Goal: Transaction & Acquisition: Purchase product/service

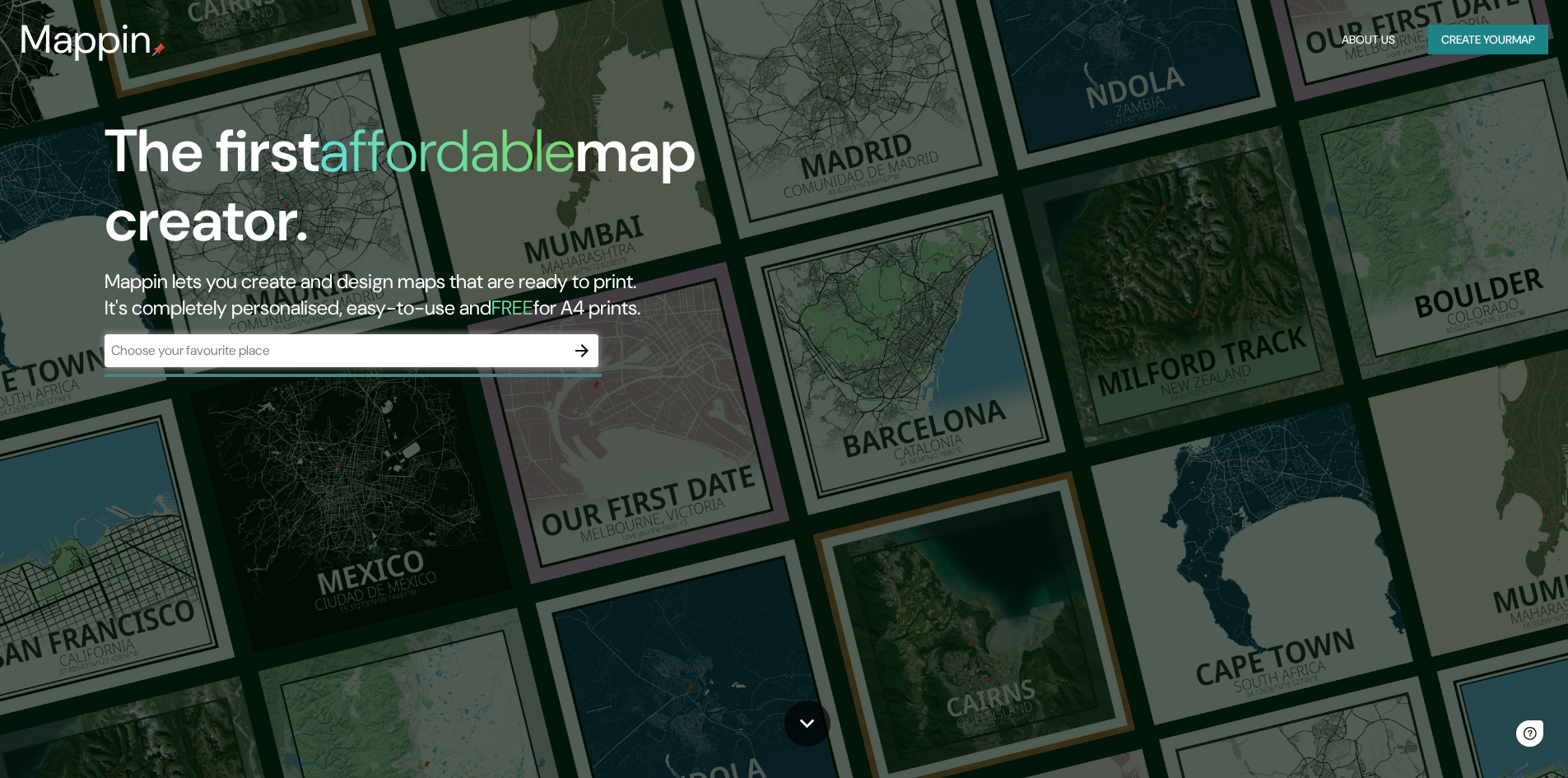
click at [398, 365] on div "​" at bounding box center [351, 351] width 494 height 33
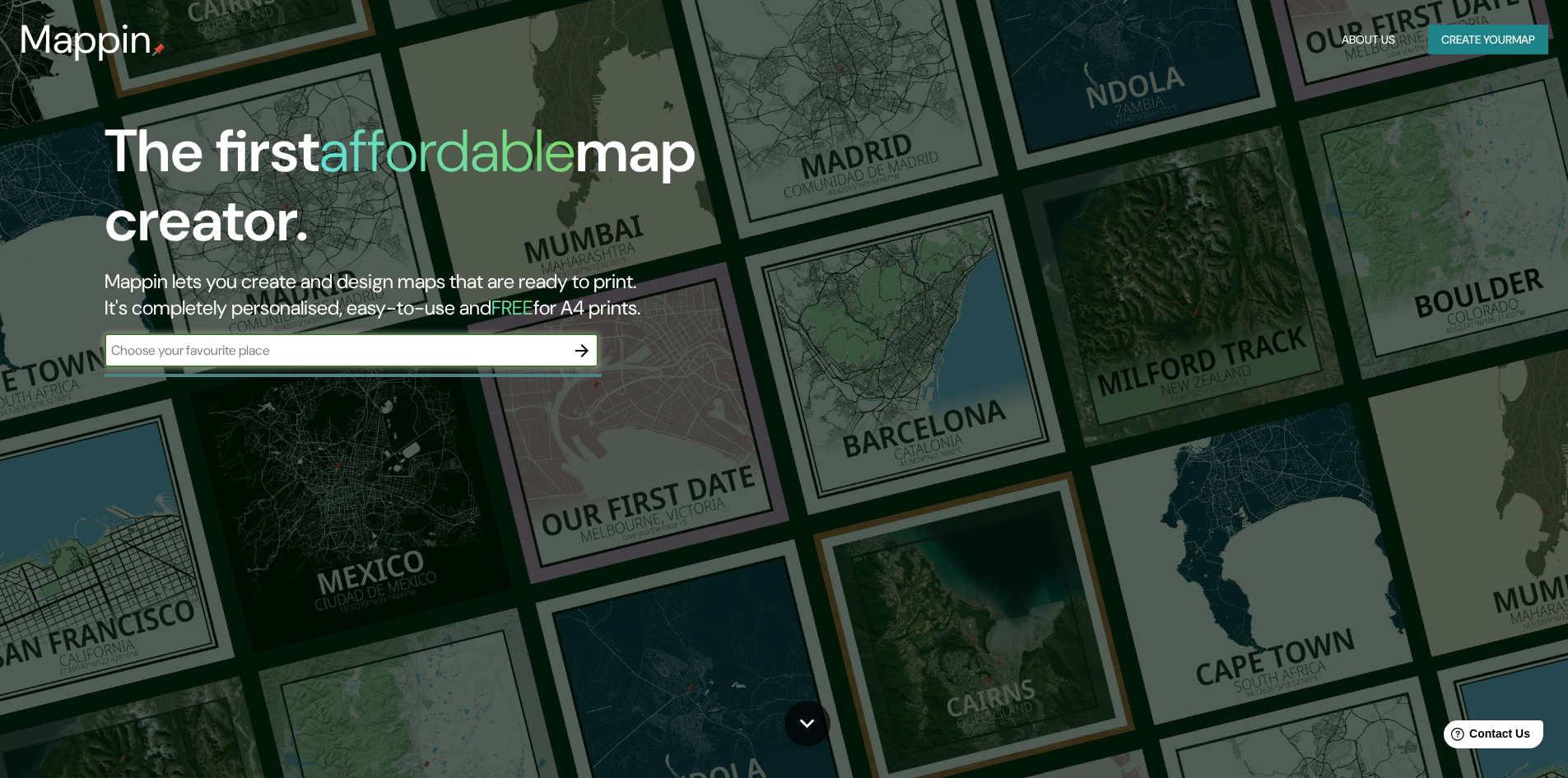
click at [398, 345] on input "text" at bounding box center [335, 350] width 460 height 19
type input "[GEOGRAPHIC_DATA]"
click at [589, 357] on icon "button" at bounding box center [581, 350] width 19 height 19
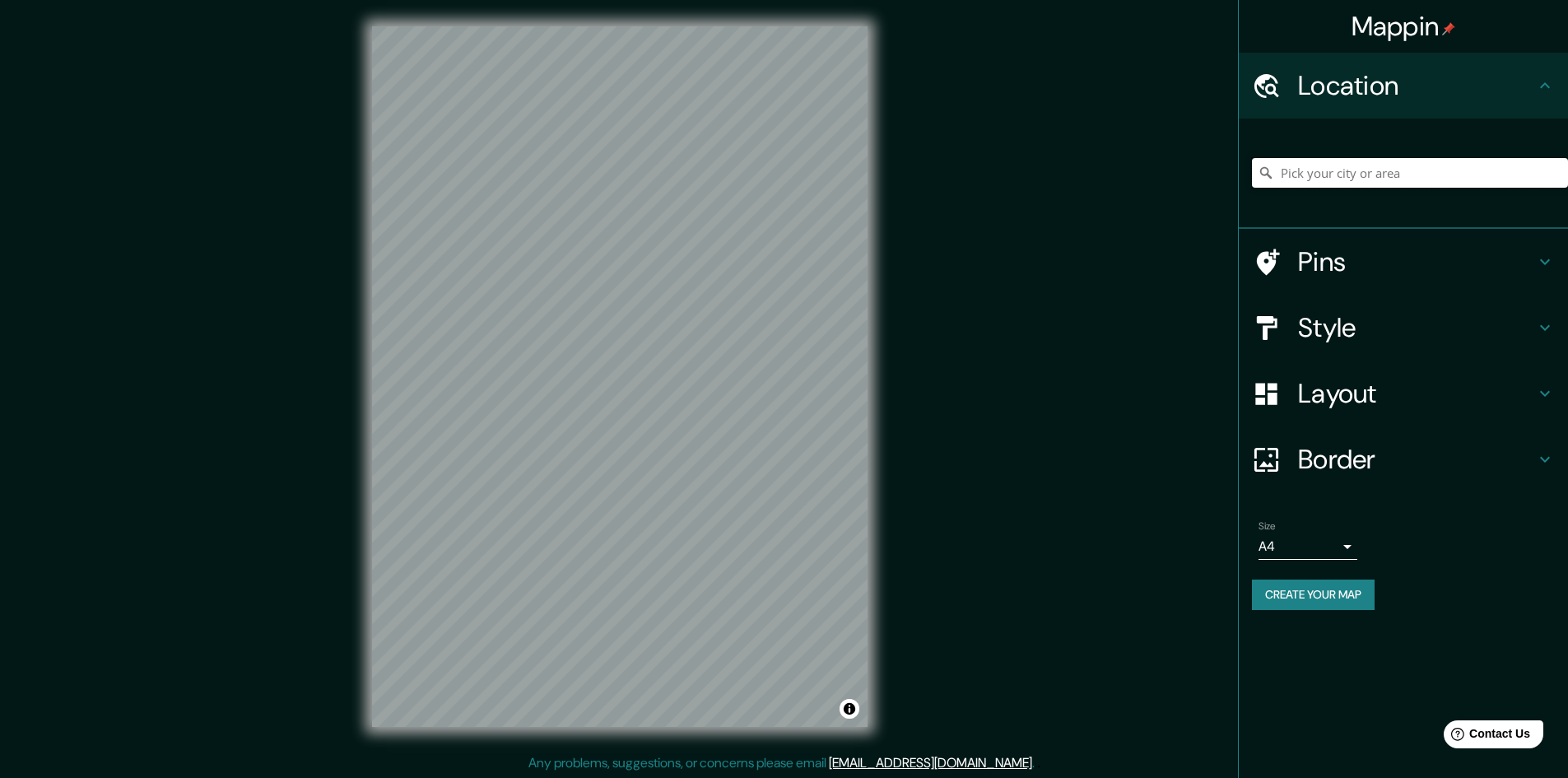
click at [1387, 172] on input "Pick your city or area" at bounding box center [1410, 173] width 316 height 29
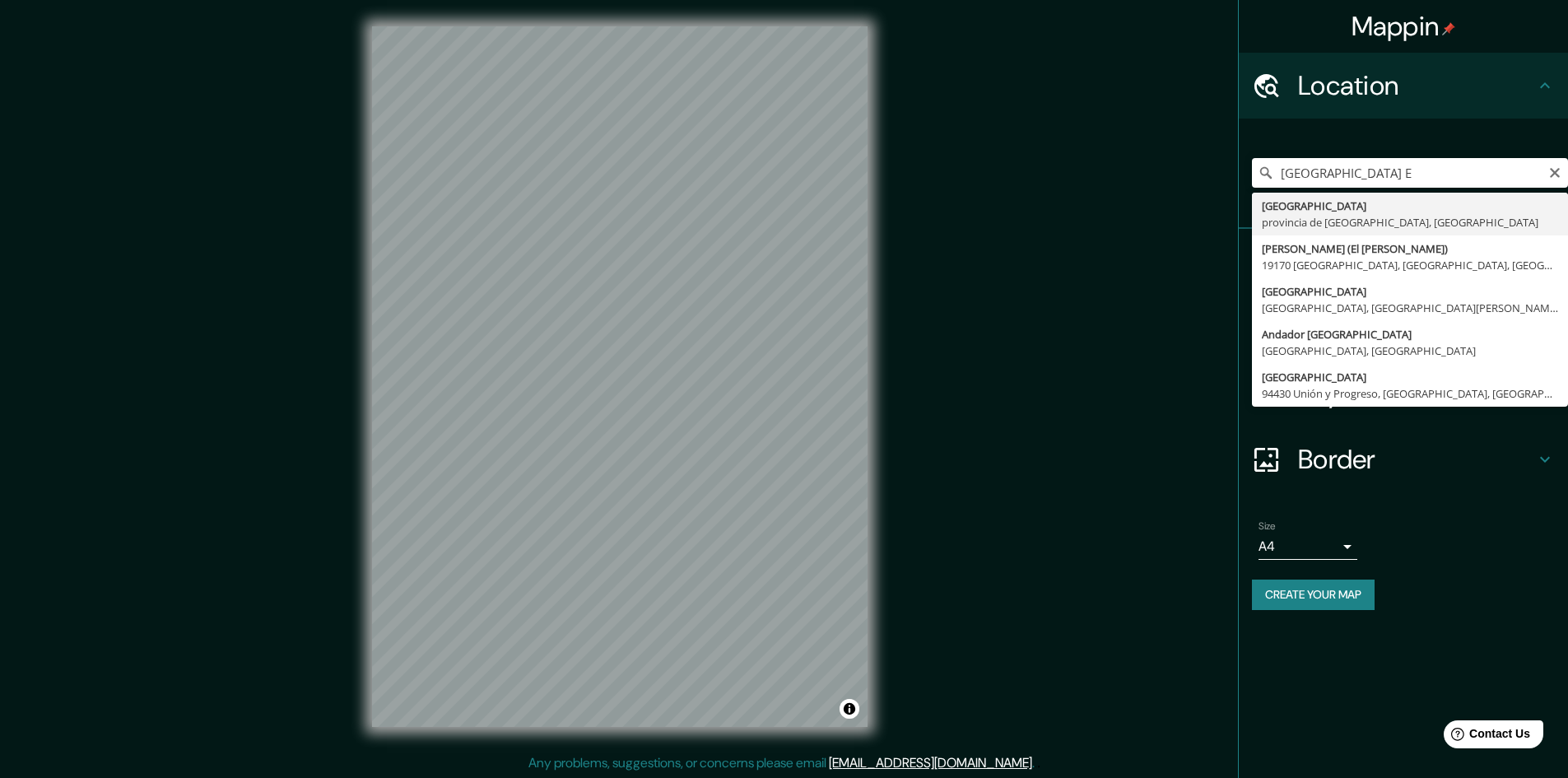
type input "[GEOGRAPHIC_DATA], [GEOGRAPHIC_DATA], [GEOGRAPHIC_DATA]"
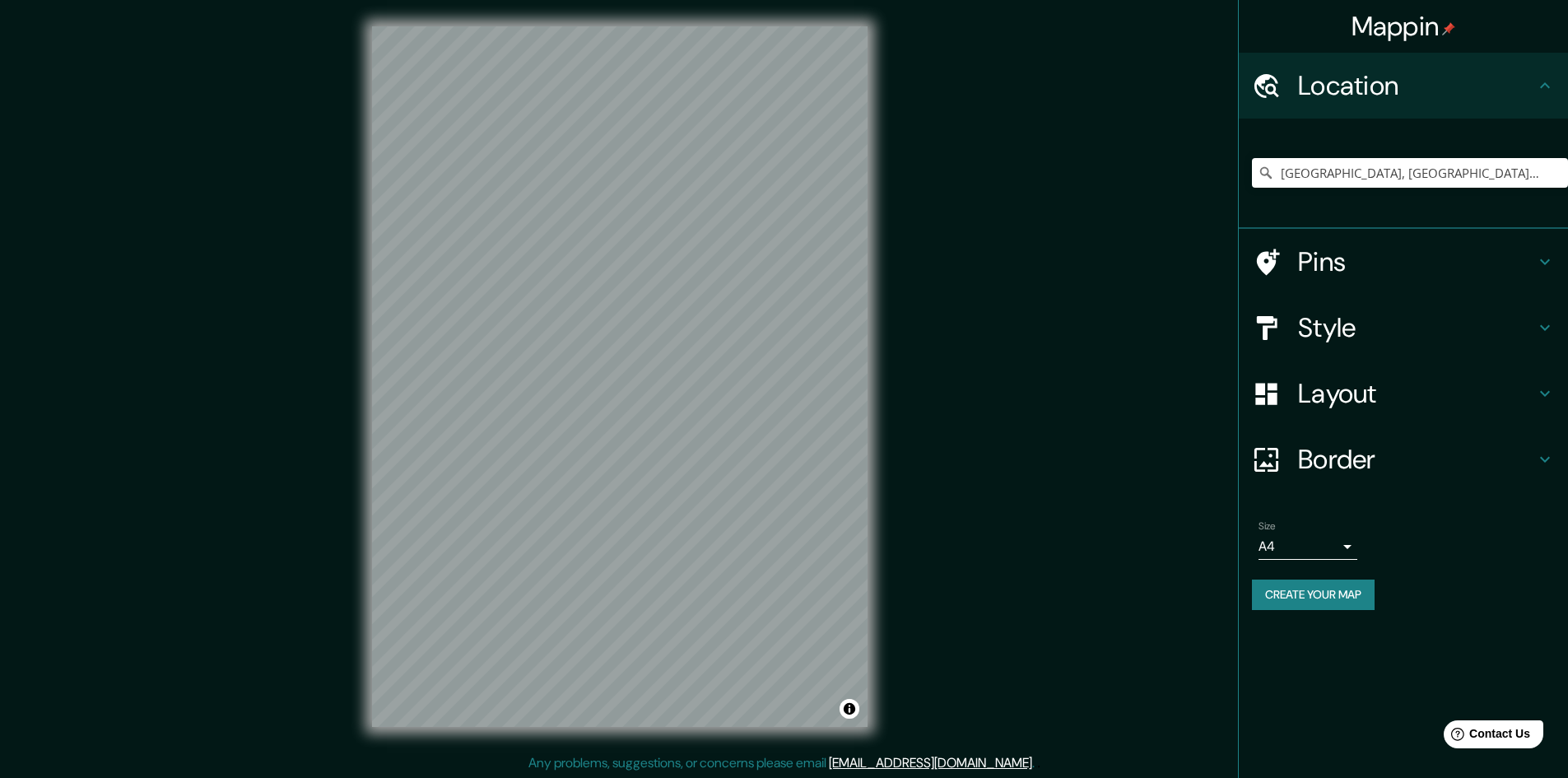
click at [1359, 256] on h4 "Pins" at bounding box center [1416, 262] width 237 height 33
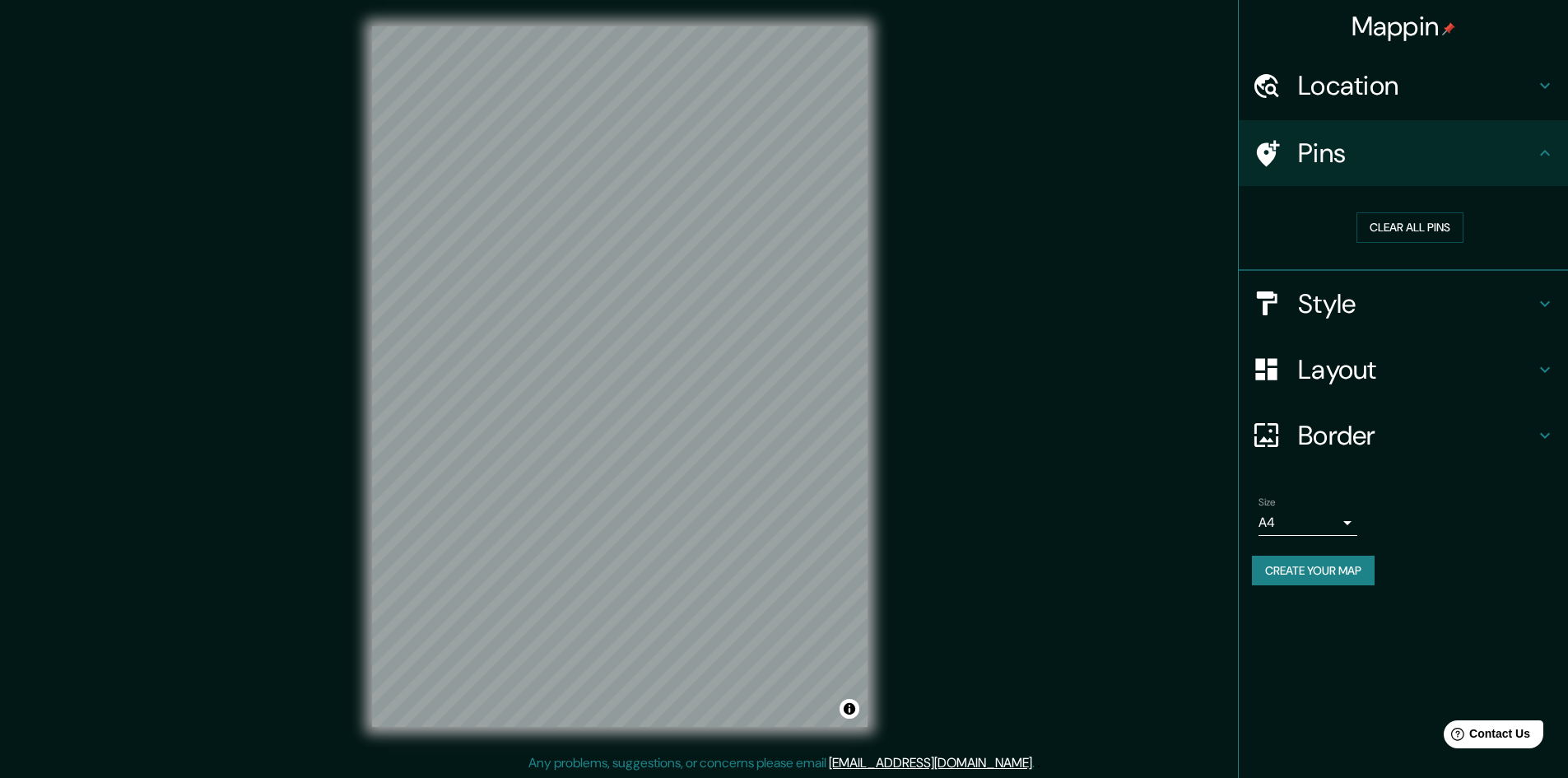
click at [1321, 306] on h4 "Style" at bounding box center [1416, 304] width 237 height 33
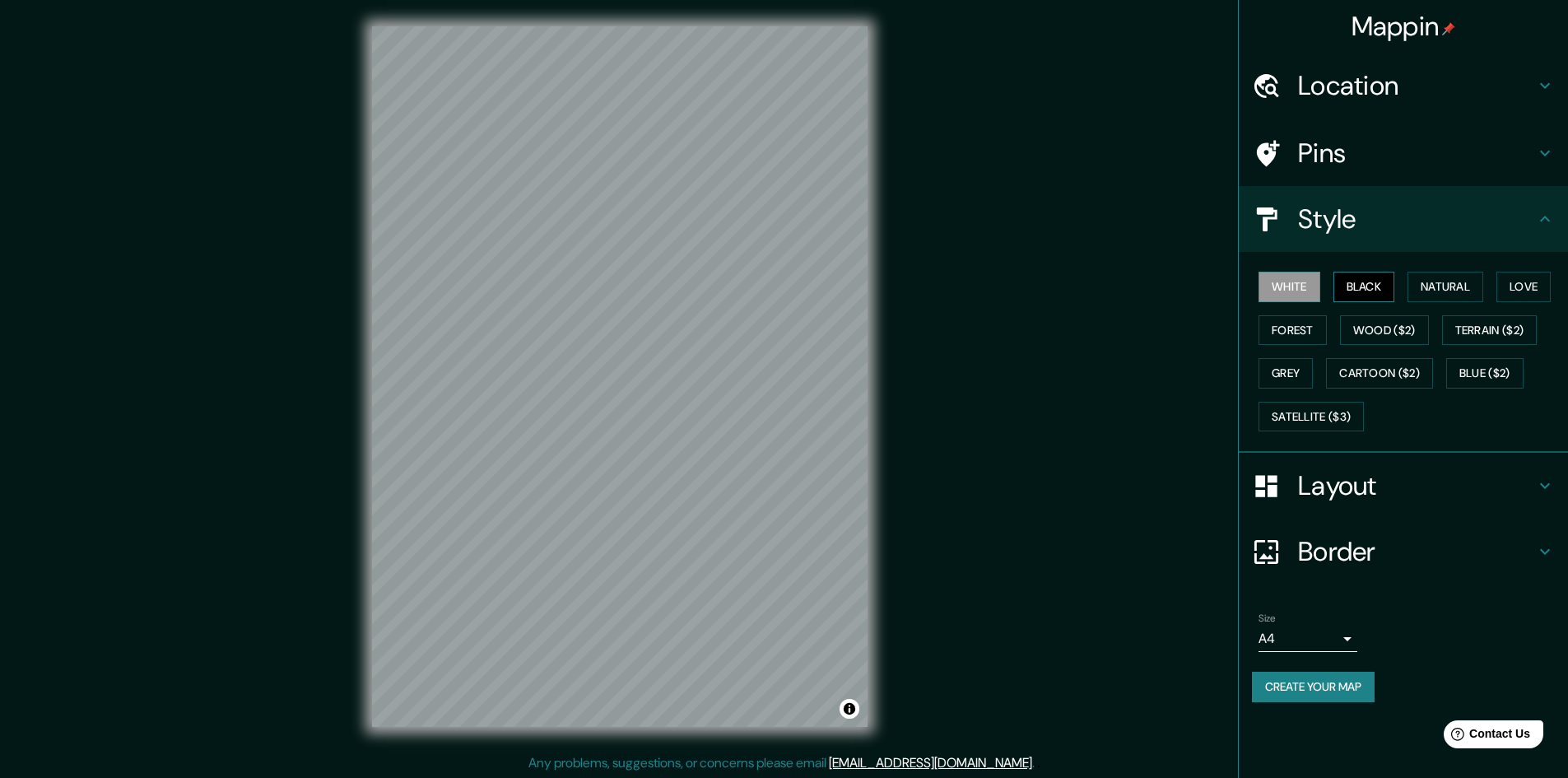
click at [1352, 289] on button "Black" at bounding box center [1364, 287] width 62 height 30
click at [1441, 292] on button "Natural" at bounding box center [1445, 287] width 75 height 30
click at [1295, 341] on button "Forest" at bounding box center [1292, 330] width 68 height 30
click at [1392, 349] on div "White Black Natural Love Forest Wood ($2) Terrain ($2) Grey Cartoon ($2) Blue (…" at bounding box center [1410, 351] width 316 height 173
click at [1392, 333] on button "Wood ($2)" at bounding box center [1384, 330] width 89 height 30
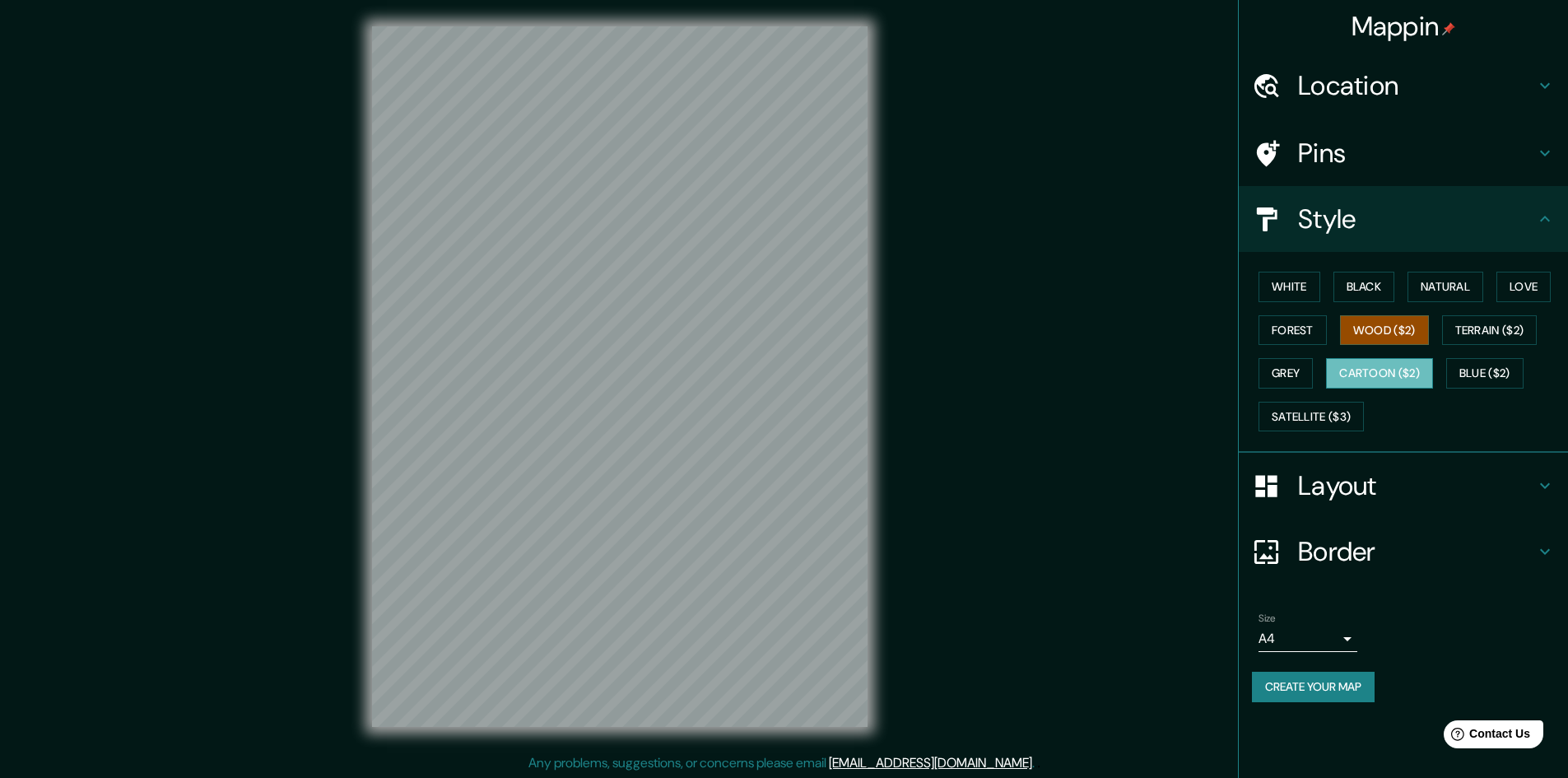
click at [1375, 372] on button "Cartoon ($2)" at bounding box center [1380, 373] width 107 height 30
click at [1375, 347] on div "White Black Natural Love Forest Wood ($2) Terrain ($2) Grey Cartoon ($2) Blue (…" at bounding box center [1410, 351] width 316 height 173
click at [1377, 335] on button "Wood ($2)" at bounding box center [1384, 330] width 89 height 30
click at [1302, 365] on button "Grey" at bounding box center [1285, 373] width 54 height 30
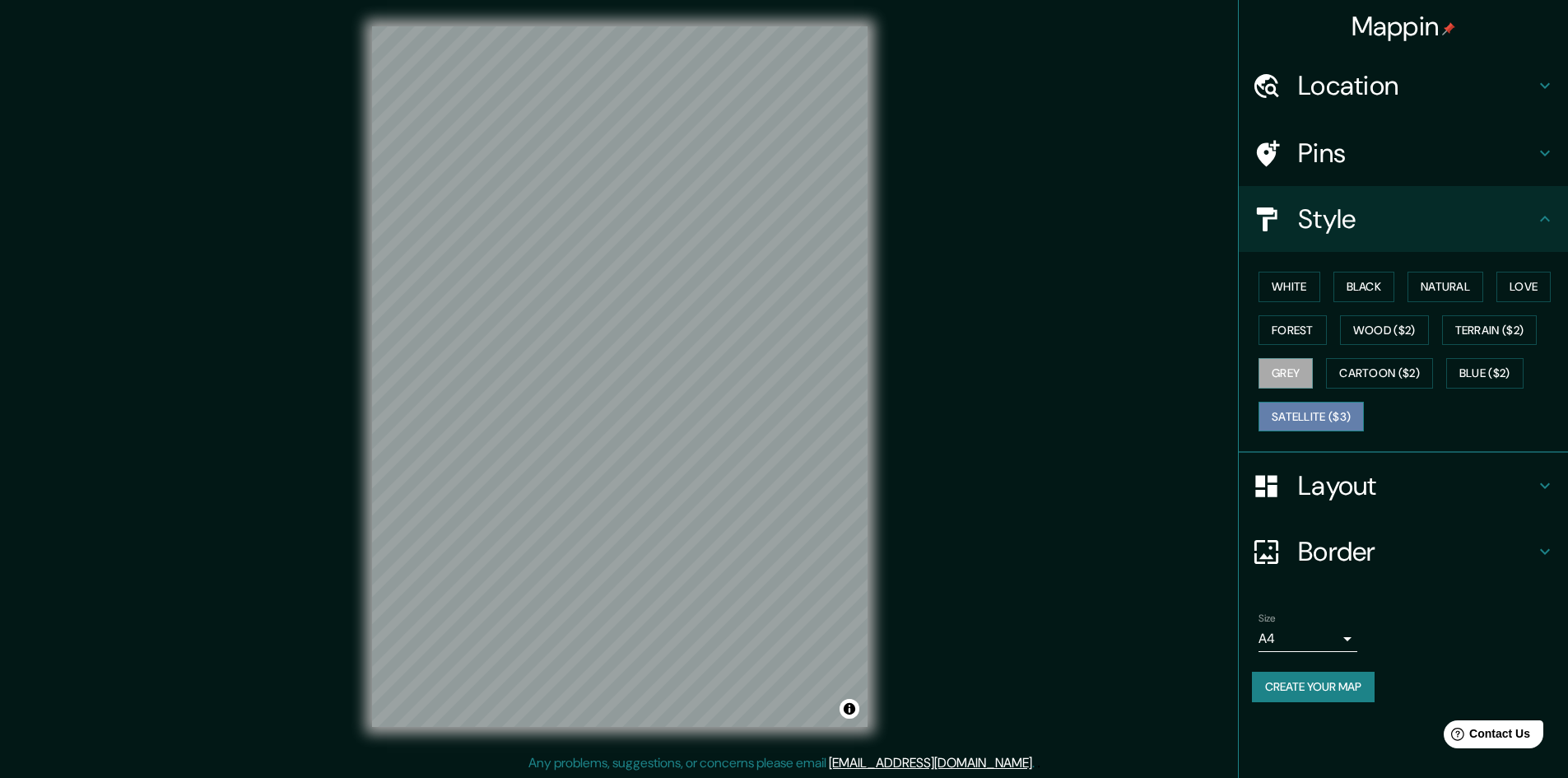
click at [1304, 419] on button "Satellite ($3)" at bounding box center [1311, 417] width 106 height 30
click at [1483, 372] on button "Blue ($2)" at bounding box center [1484, 373] width 77 height 30
click at [1463, 335] on button "Terrain ($2)" at bounding box center [1490, 330] width 96 height 30
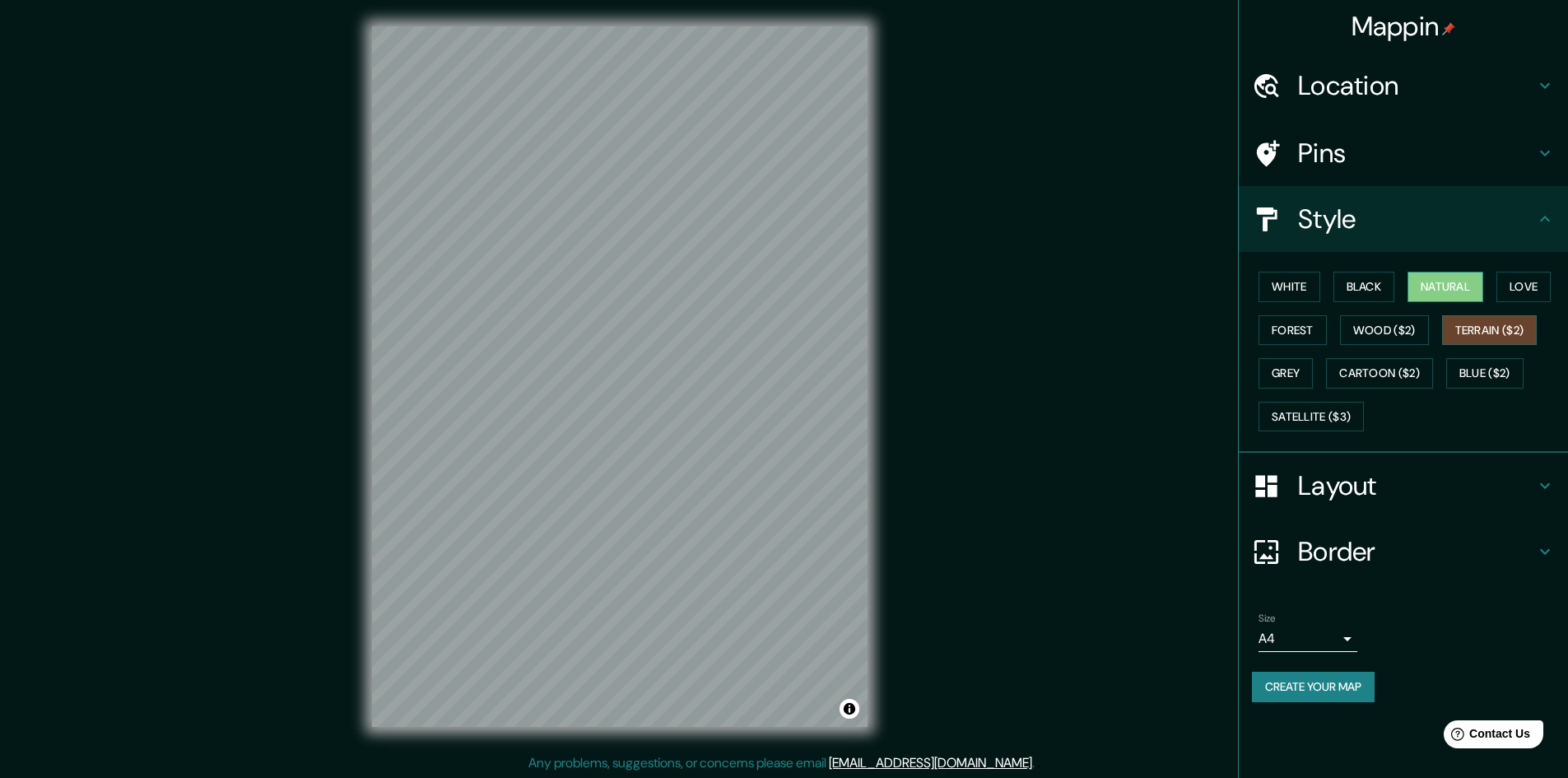
click at [1441, 283] on button "Natural" at bounding box center [1445, 287] width 75 height 30
click at [1381, 280] on button "Black" at bounding box center [1364, 287] width 62 height 30
click at [1353, 558] on h4 "Border" at bounding box center [1416, 552] width 237 height 33
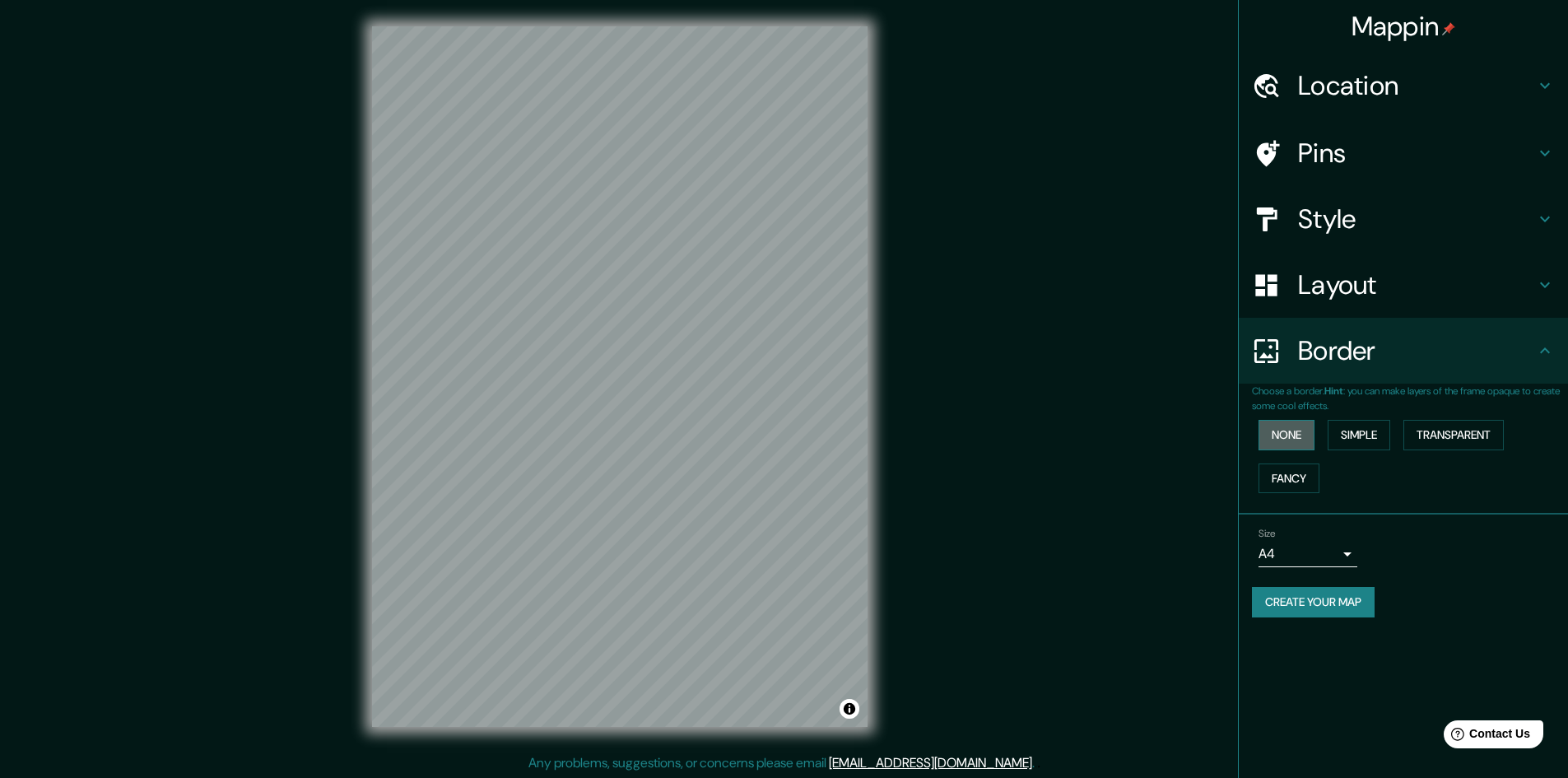
click at [1290, 439] on button "None" at bounding box center [1286, 435] width 56 height 30
click at [1347, 438] on button "Simple" at bounding box center [1358, 435] width 62 height 30
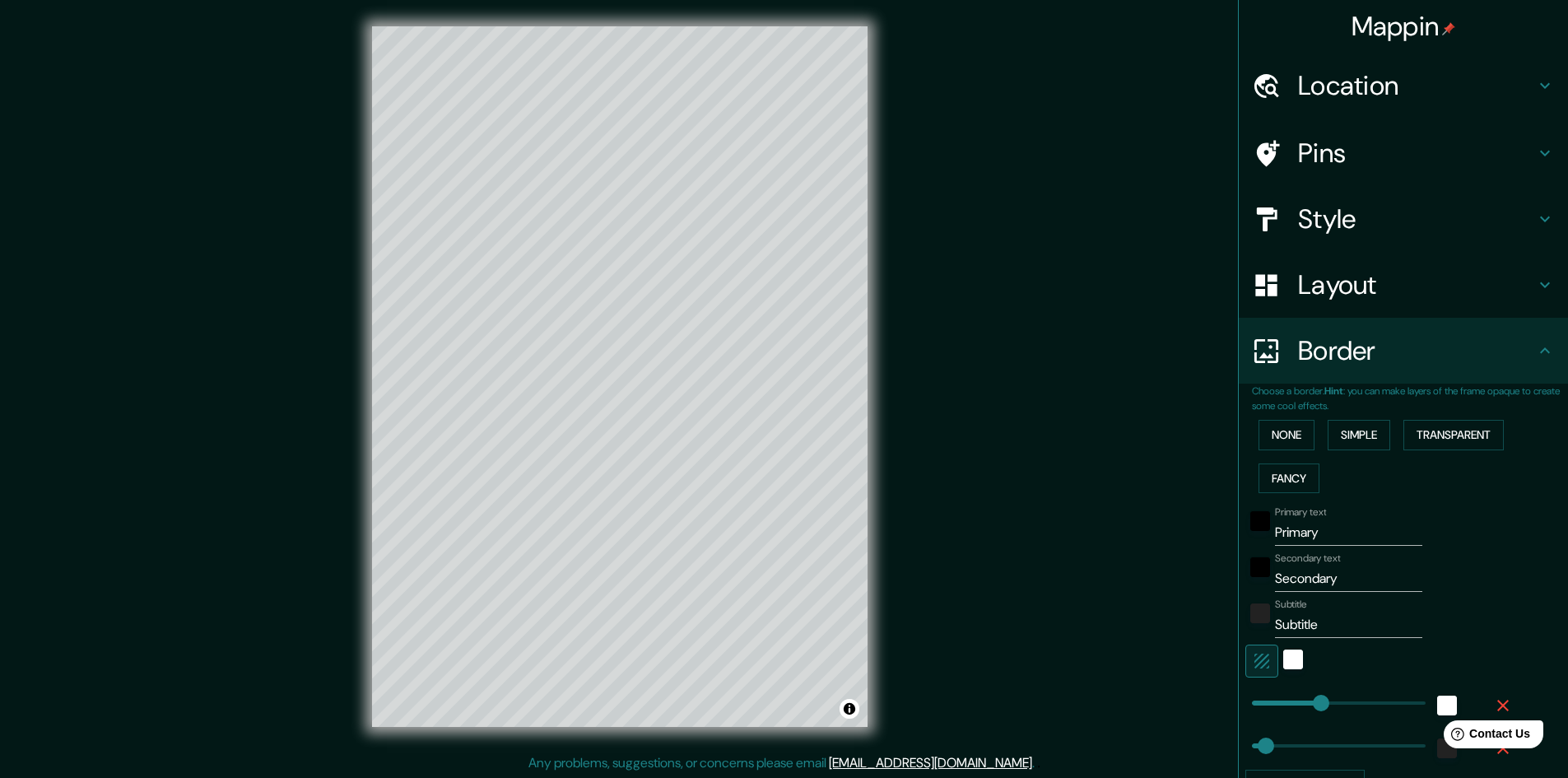
click at [1320, 461] on div "None Simple Transparent Fancy" at bounding box center [1410, 457] width 316 height 86
click at [1272, 481] on button "Fancy" at bounding box center [1289, 478] width 61 height 30
click at [1457, 429] on button "Transparent" at bounding box center [1453, 435] width 100 height 30
click at [1279, 437] on button "None" at bounding box center [1286, 435] width 56 height 30
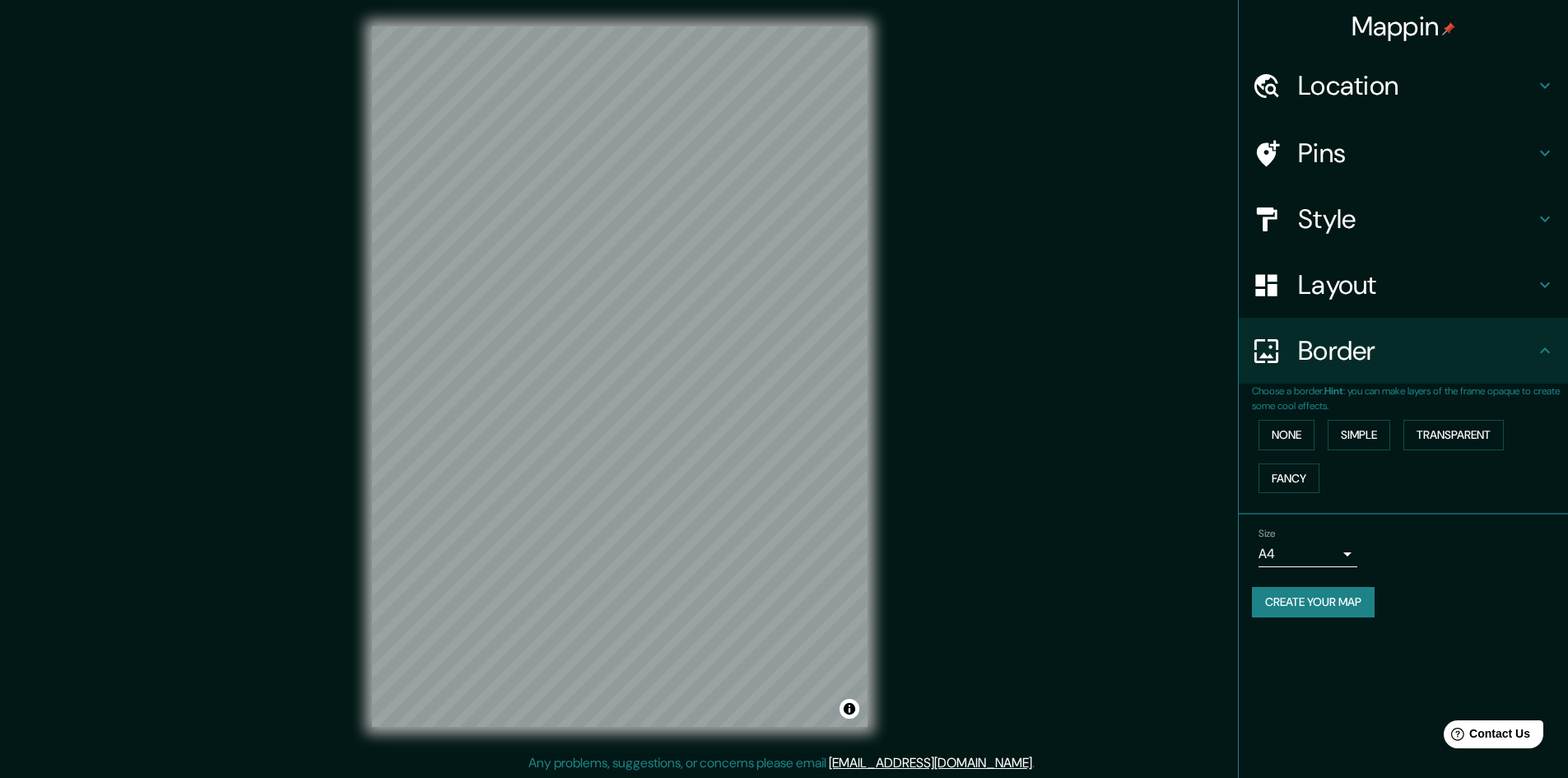
click at [1353, 313] on div "Layout" at bounding box center [1403, 285] width 329 height 66
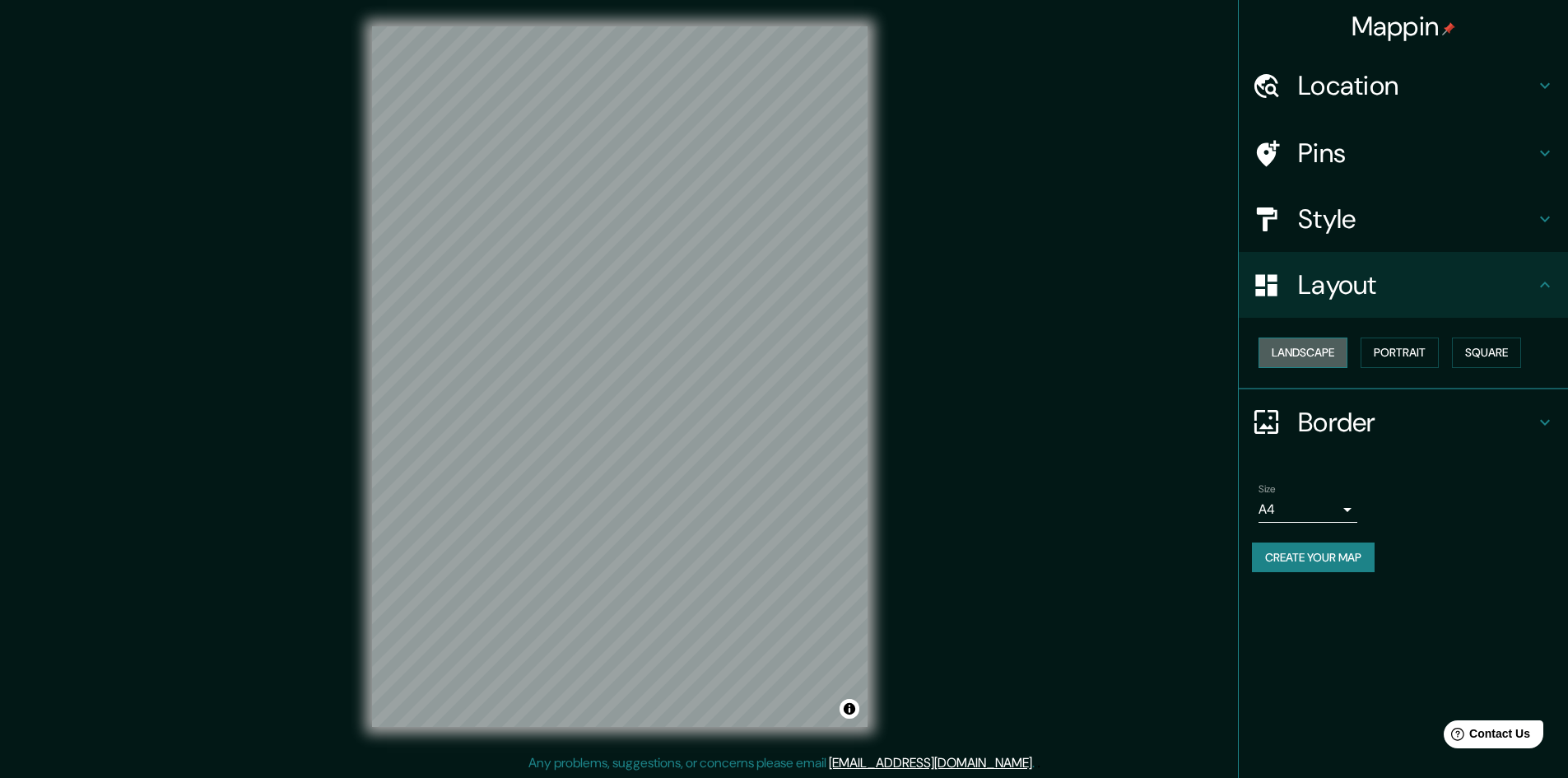
click at [1317, 346] on button "Landscape" at bounding box center [1302, 352] width 89 height 30
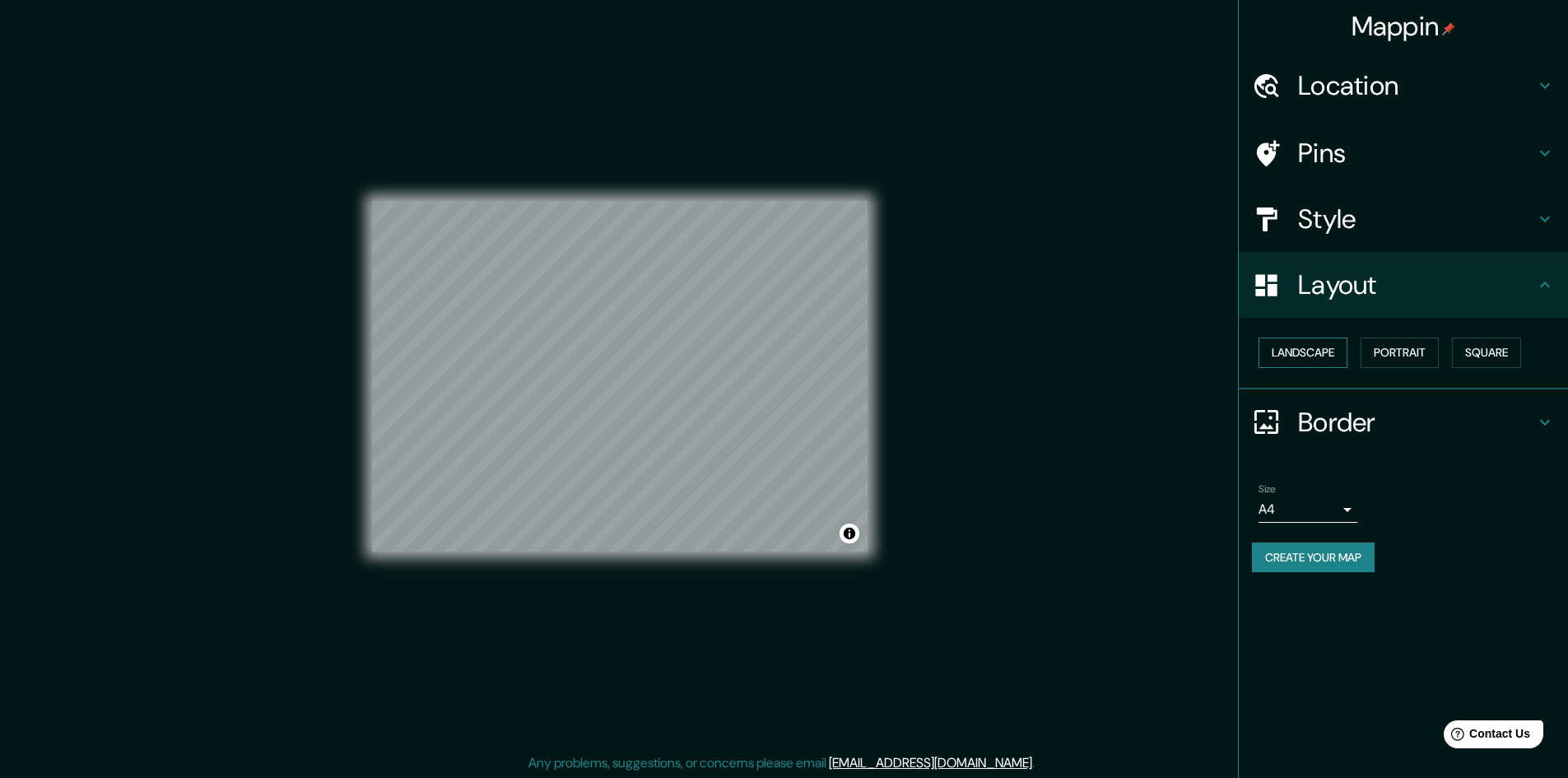
click at [1317, 346] on button "Landscape" at bounding box center [1302, 352] width 89 height 30
click at [1410, 360] on button "Portrait" at bounding box center [1399, 352] width 78 height 30
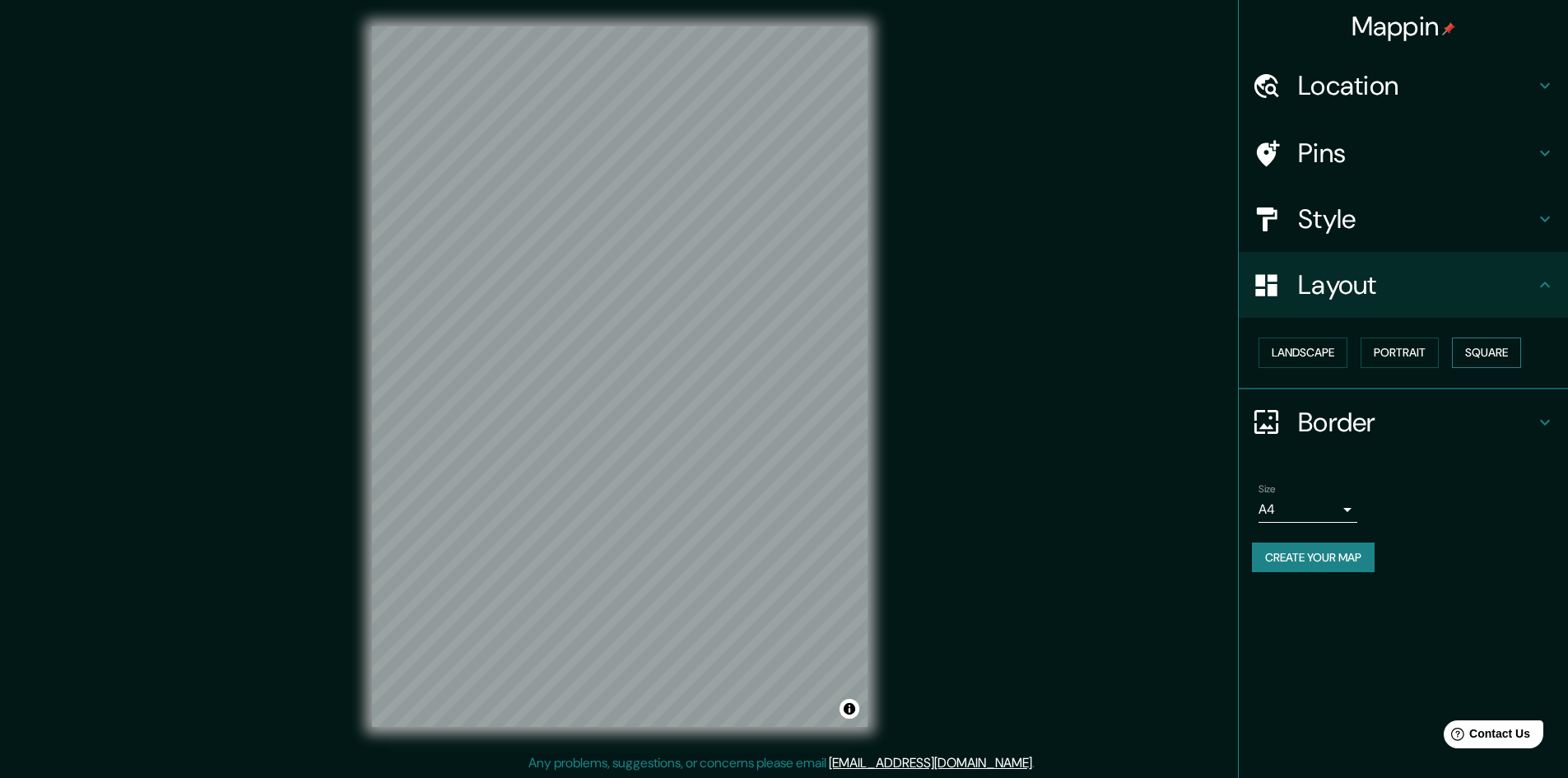
click at [1477, 353] on button "Square" at bounding box center [1486, 352] width 69 height 30
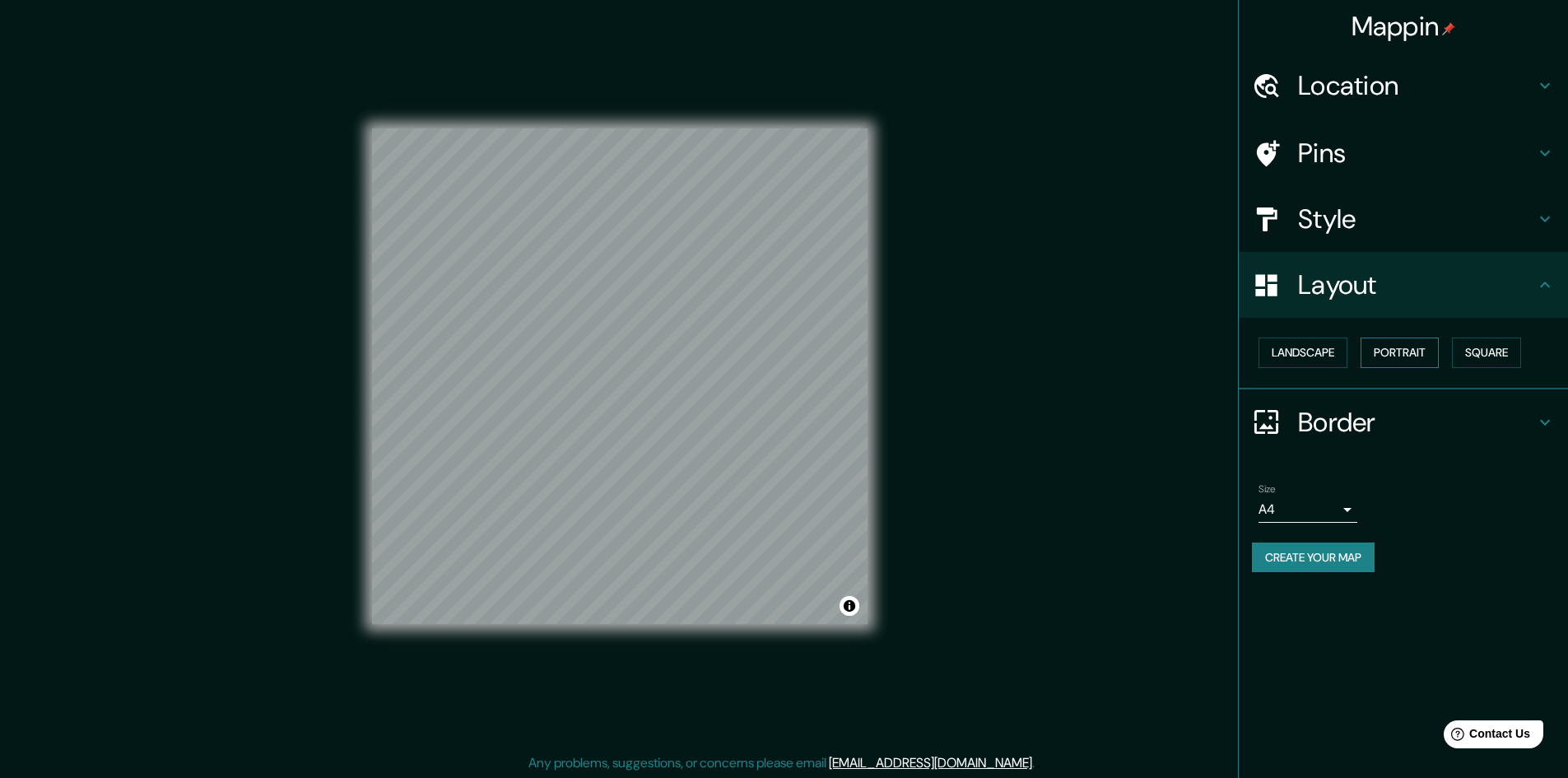
click at [1377, 355] on button "Portrait" at bounding box center [1399, 352] width 78 height 30
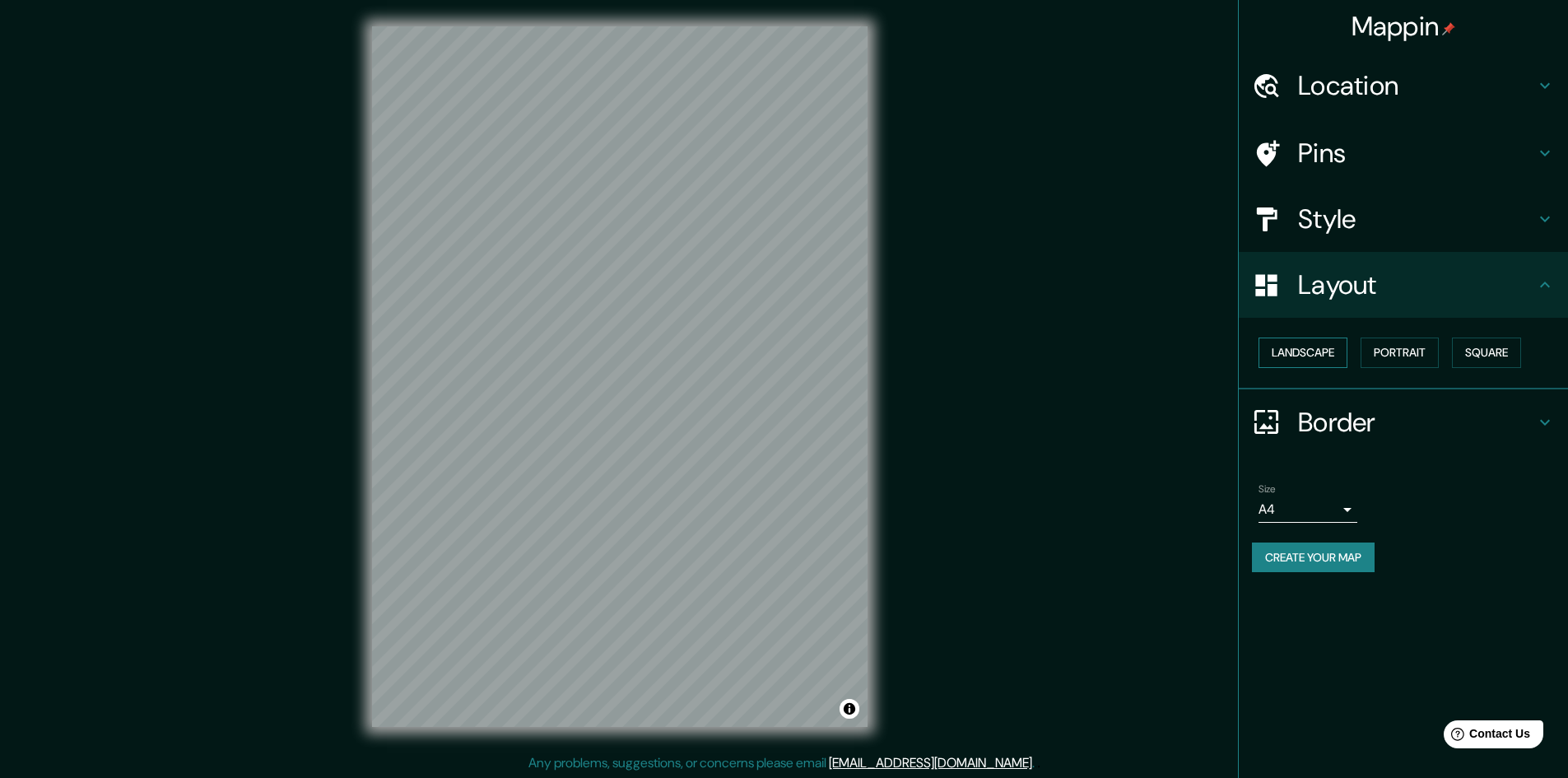
click at [1313, 349] on button "Landscape" at bounding box center [1302, 352] width 89 height 30
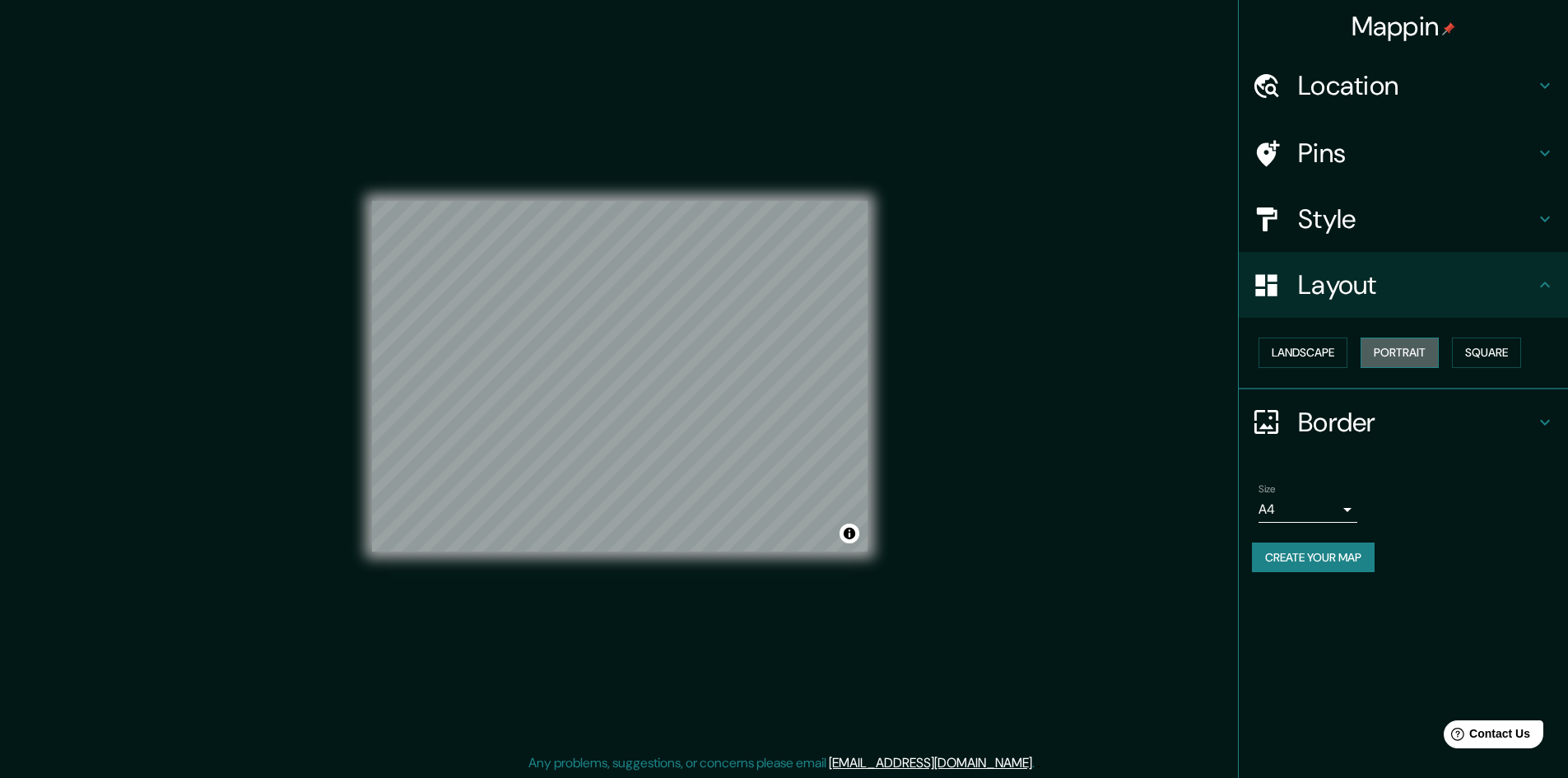
click at [1402, 350] on button "Portrait" at bounding box center [1399, 352] width 78 height 30
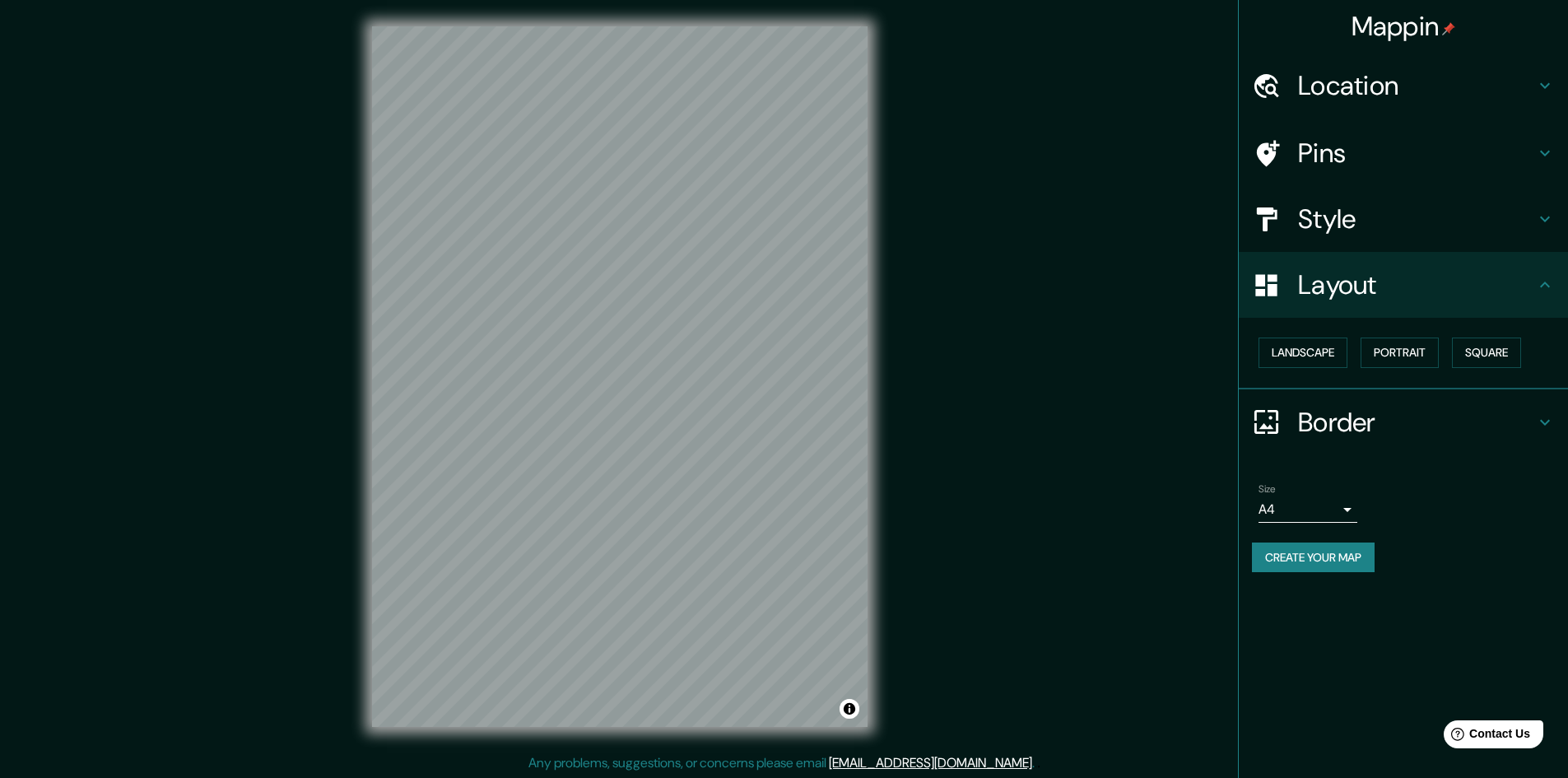
drag, startPoint x: 1345, startPoint y: 226, endPoint x: 1347, endPoint y: 217, distance: 9.2
click at [1346, 220] on h4 "Style" at bounding box center [1416, 219] width 237 height 33
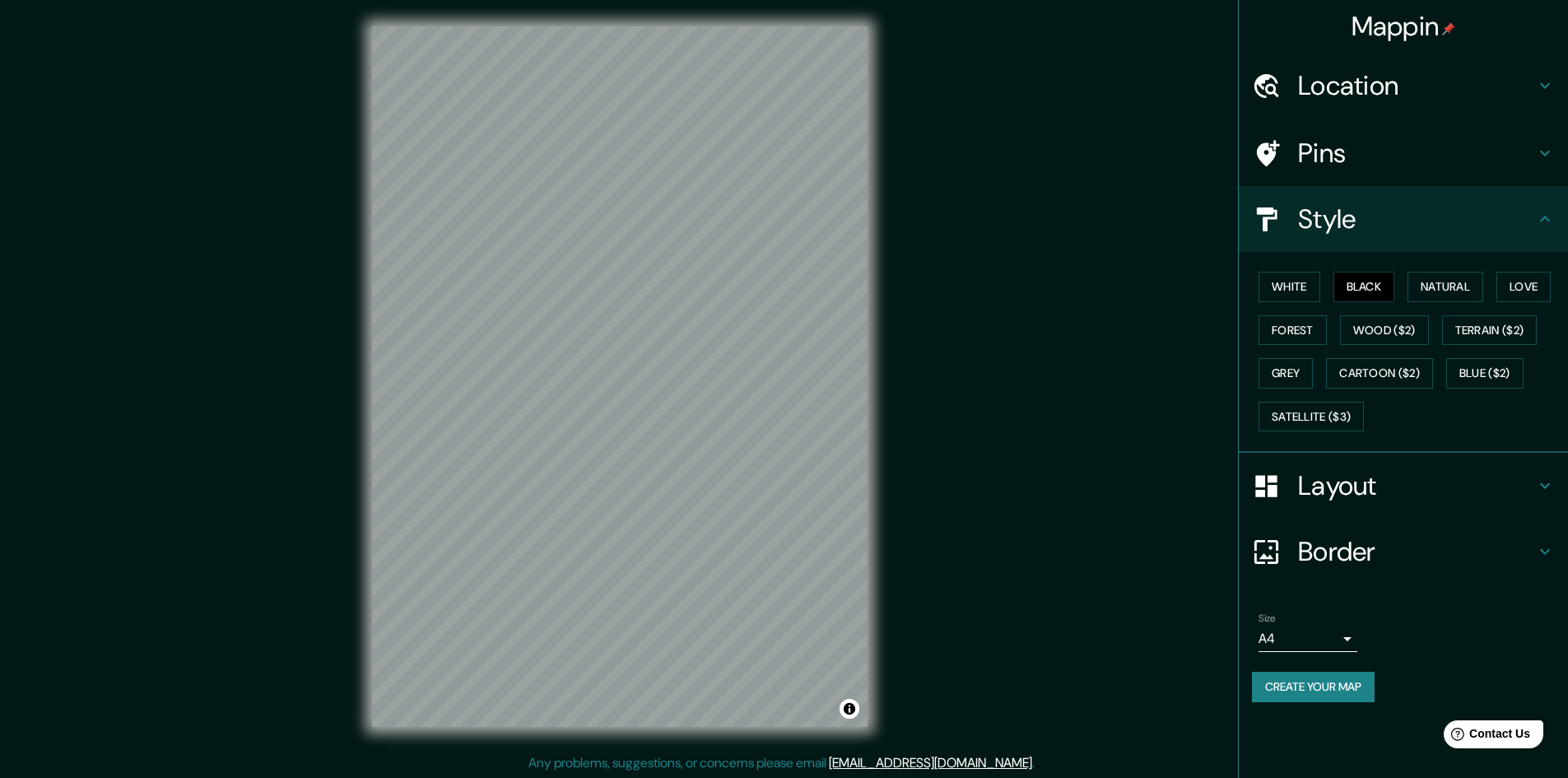
click at [1371, 125] on div "Pins" at bounding box center [1403, 154] width 329 height 66
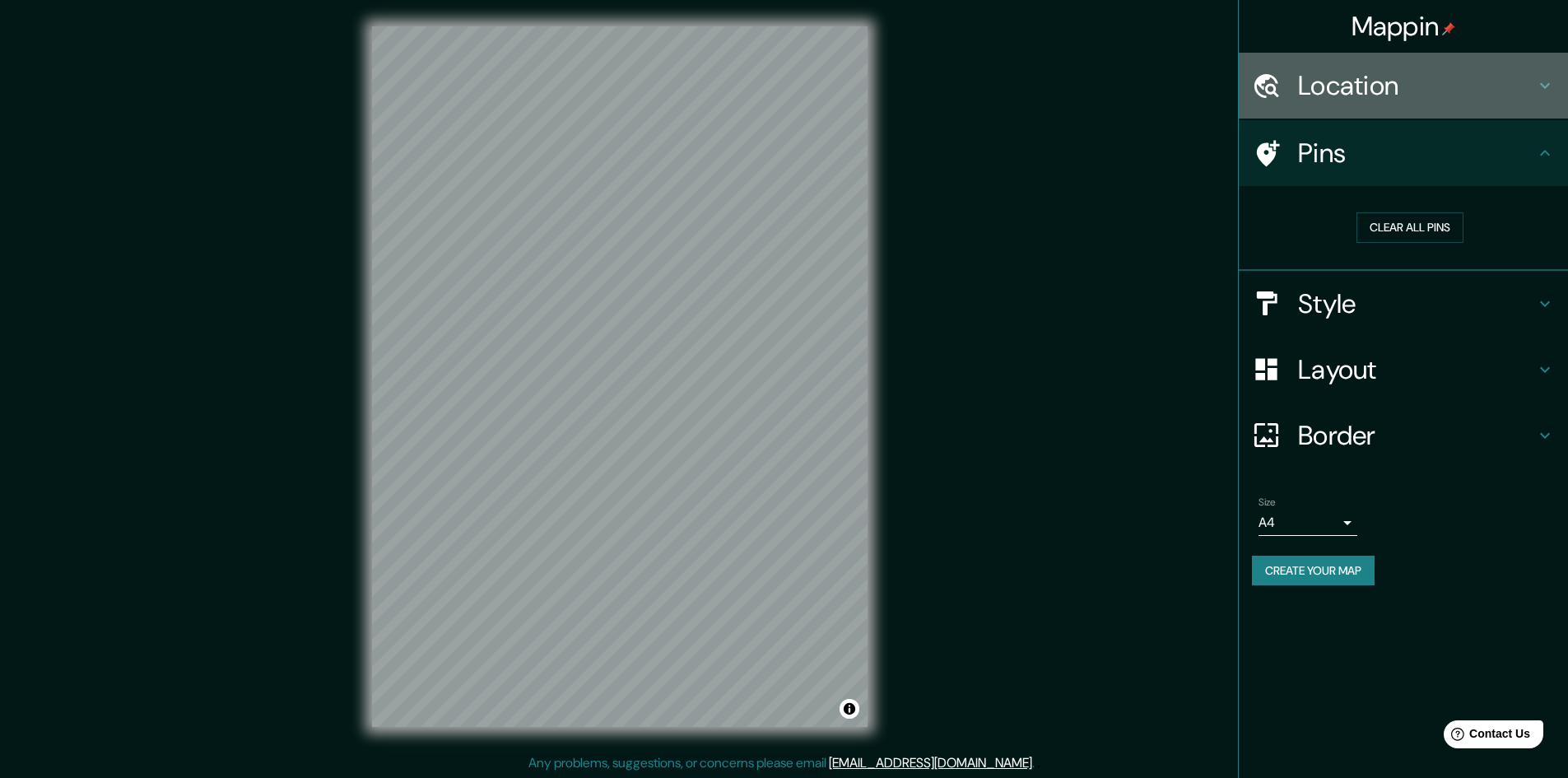
click at [1376, 88] on h4 "Location" at bounding box center [1416, 86] width 237 height 33
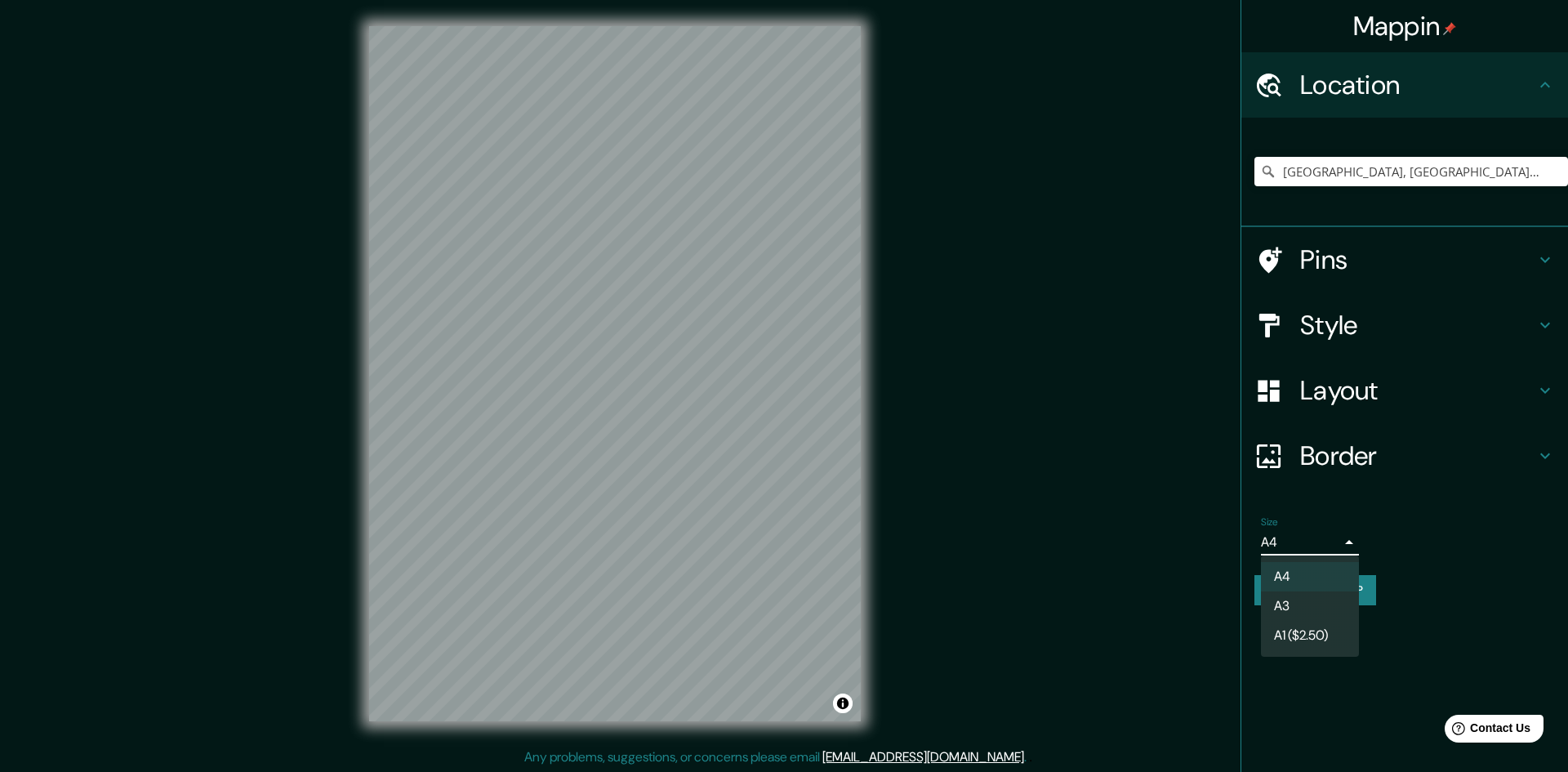
click at [1316, 554] on body "Mappin Location [GEOGRAPHIC_DATA], [GEOGRAPHIC_DATA], [GEOGRAPHIC_DATA] Pins St…" at bounding box center [784, 386] width 1568 height 772
click at [1284, 613] on li "A3" at bounding box center [1310, 606] width 98 height 29
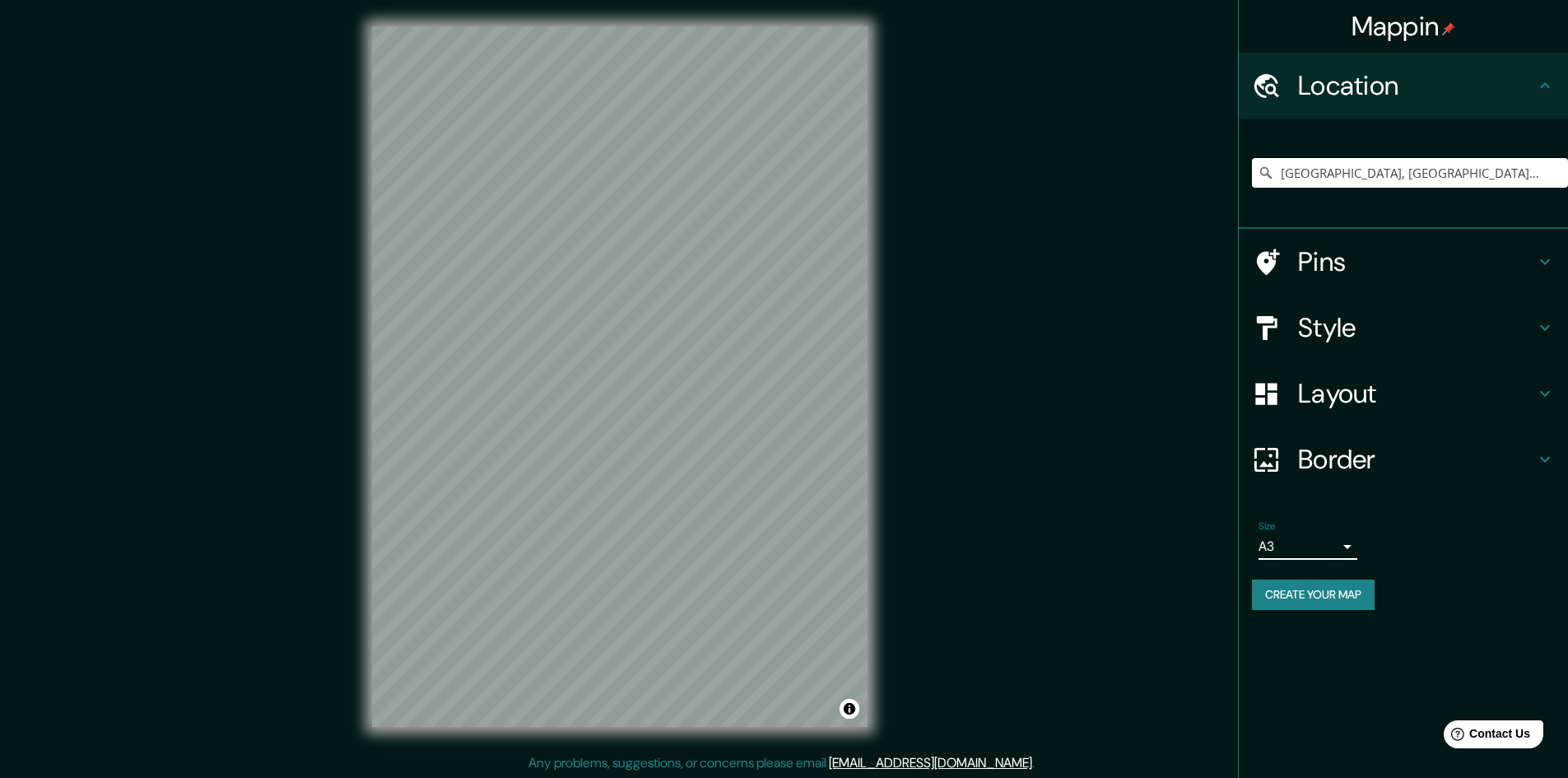
click at [1326, 541] on body "Mappin Location [GEOGRAPHIC_DATA], [GEOGRAPHIC_DATA], [GEOGRAPHIC_DATA] Pins St…" at bounding box center [784, 389] width 1568 height 778
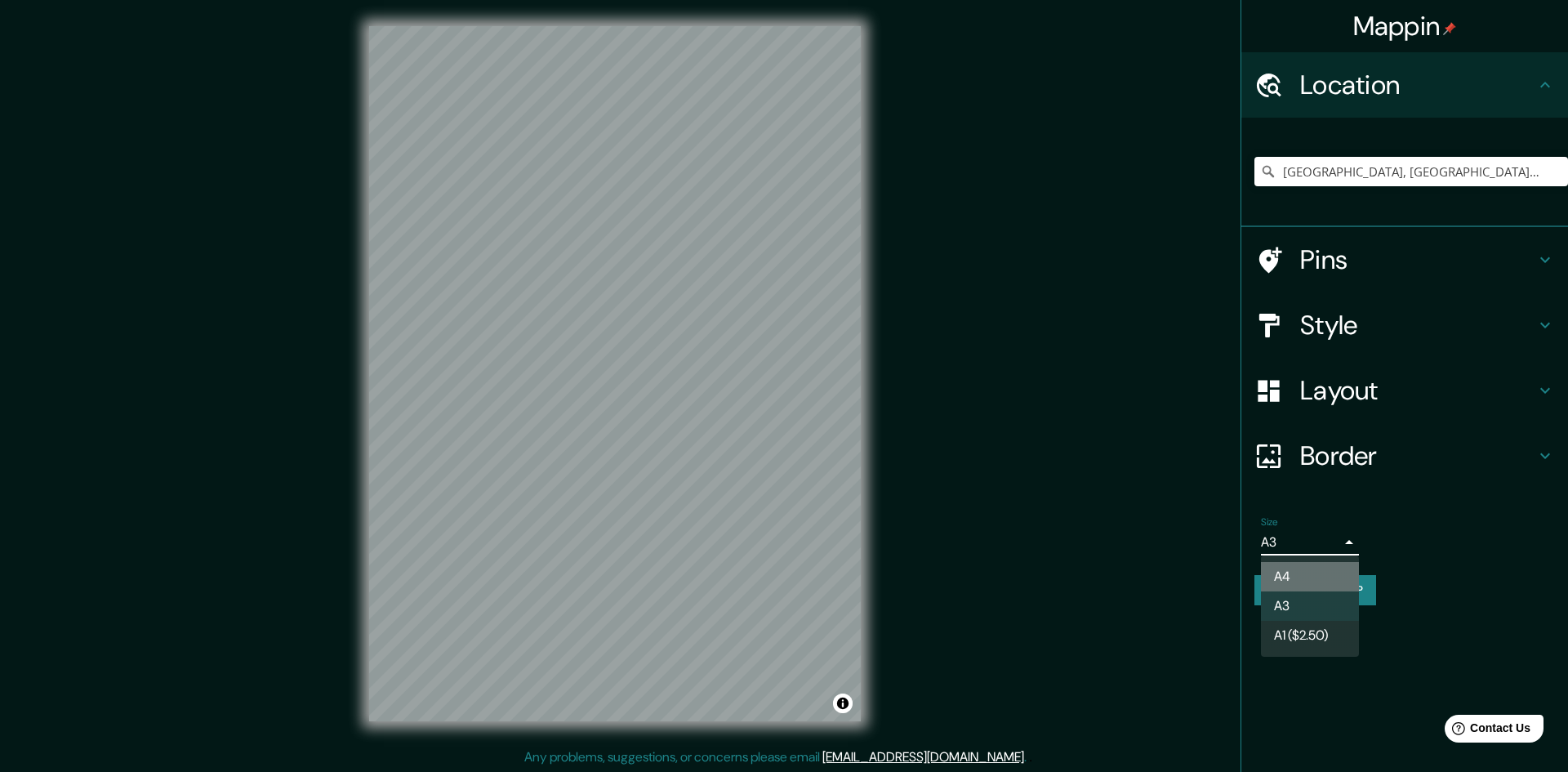
click at [1279, 567] on li "A4" at bounding box center [1310, 577] width 98 height 29
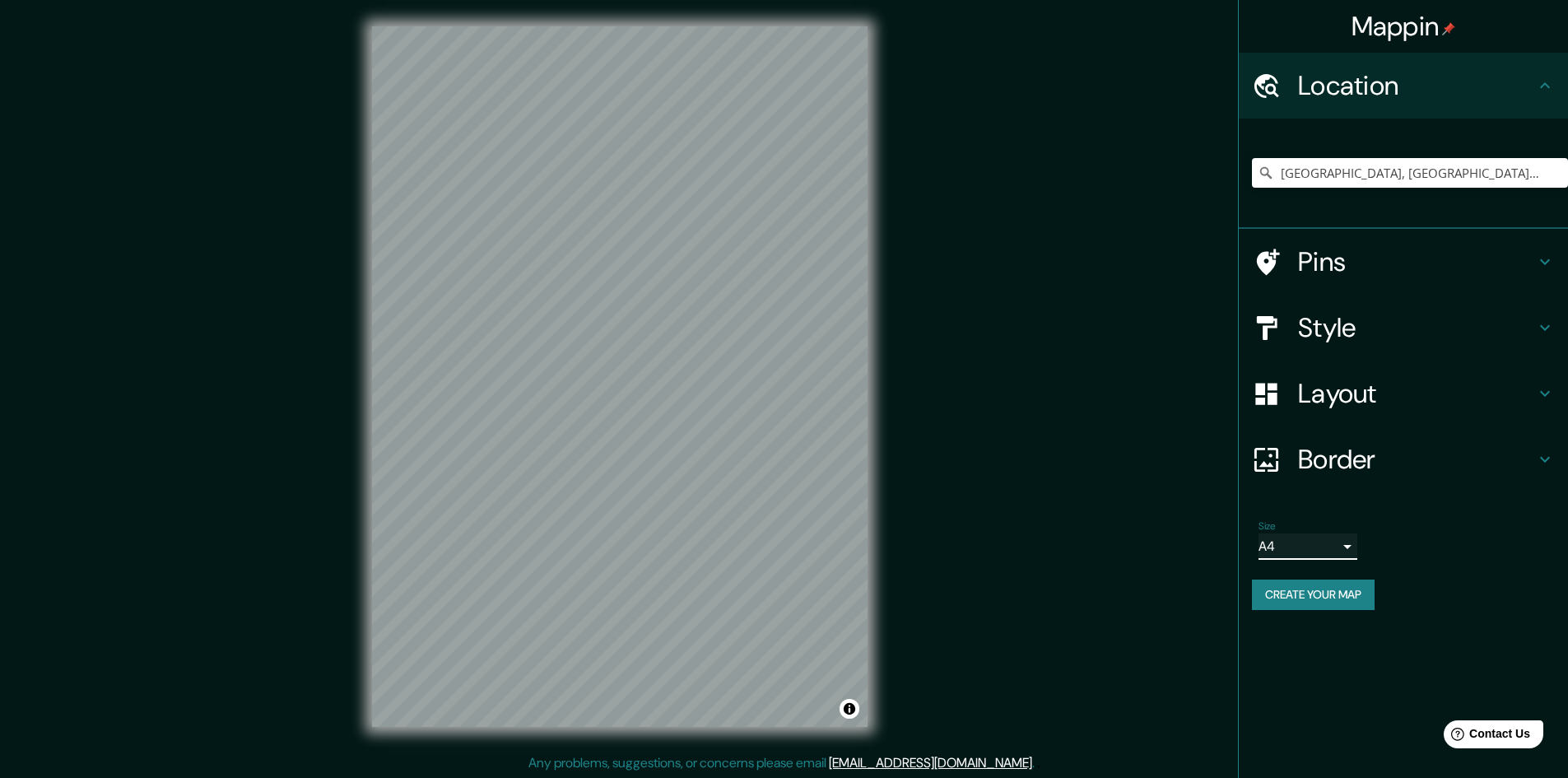
scroll to position [2, 0]
click at [1328, 544] on body "Mappin Location [GEOGRAPHIC_DATA], [GEOGRAPHIC_DATA], [GEOGRAPHIC_DATA] Pins St…" at bounding box center [784, 387] width 1568 height 778
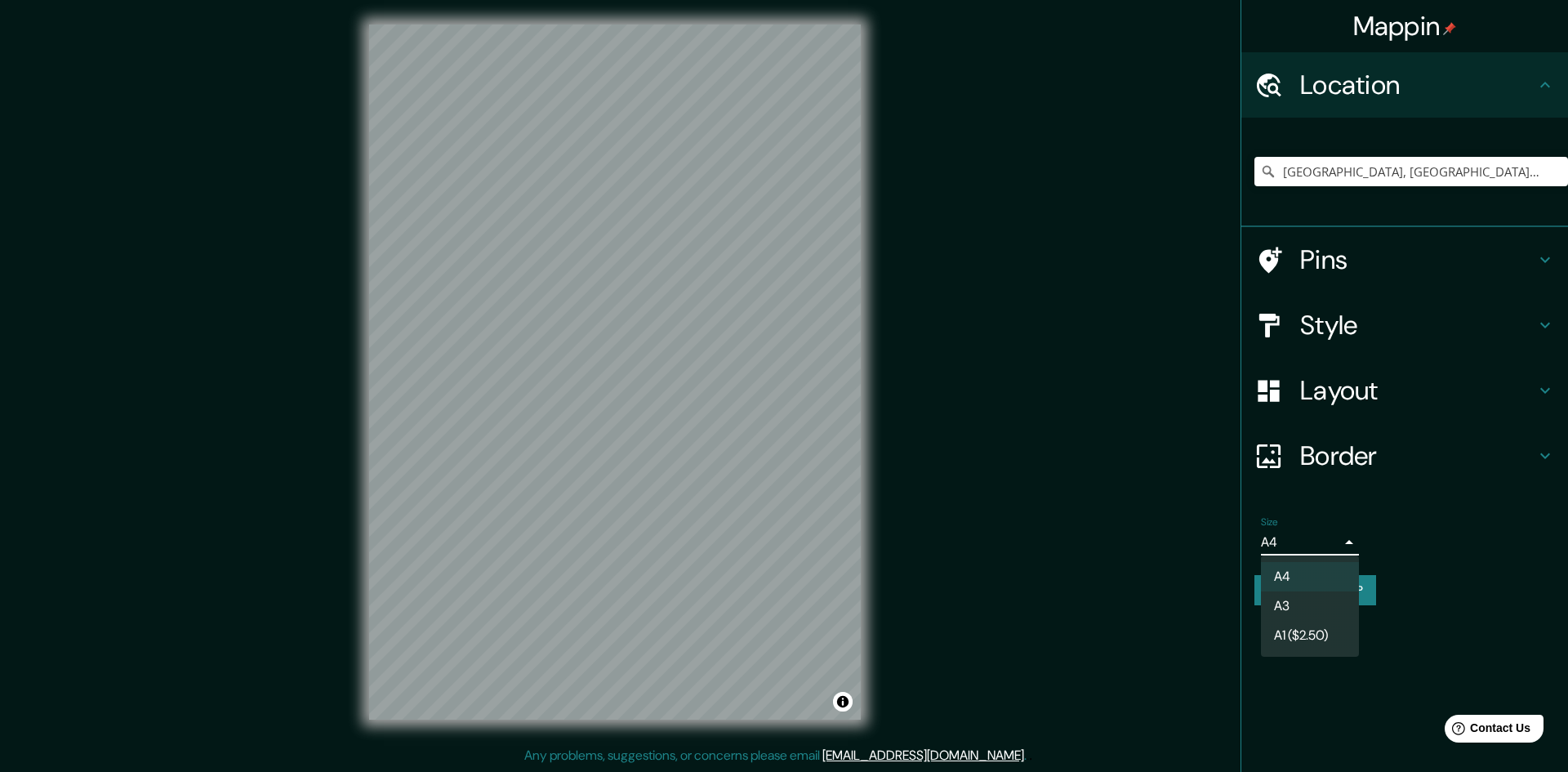
click at [1305, 594] on li "A3" at bounding box center [1310, 606] width 98 height 29
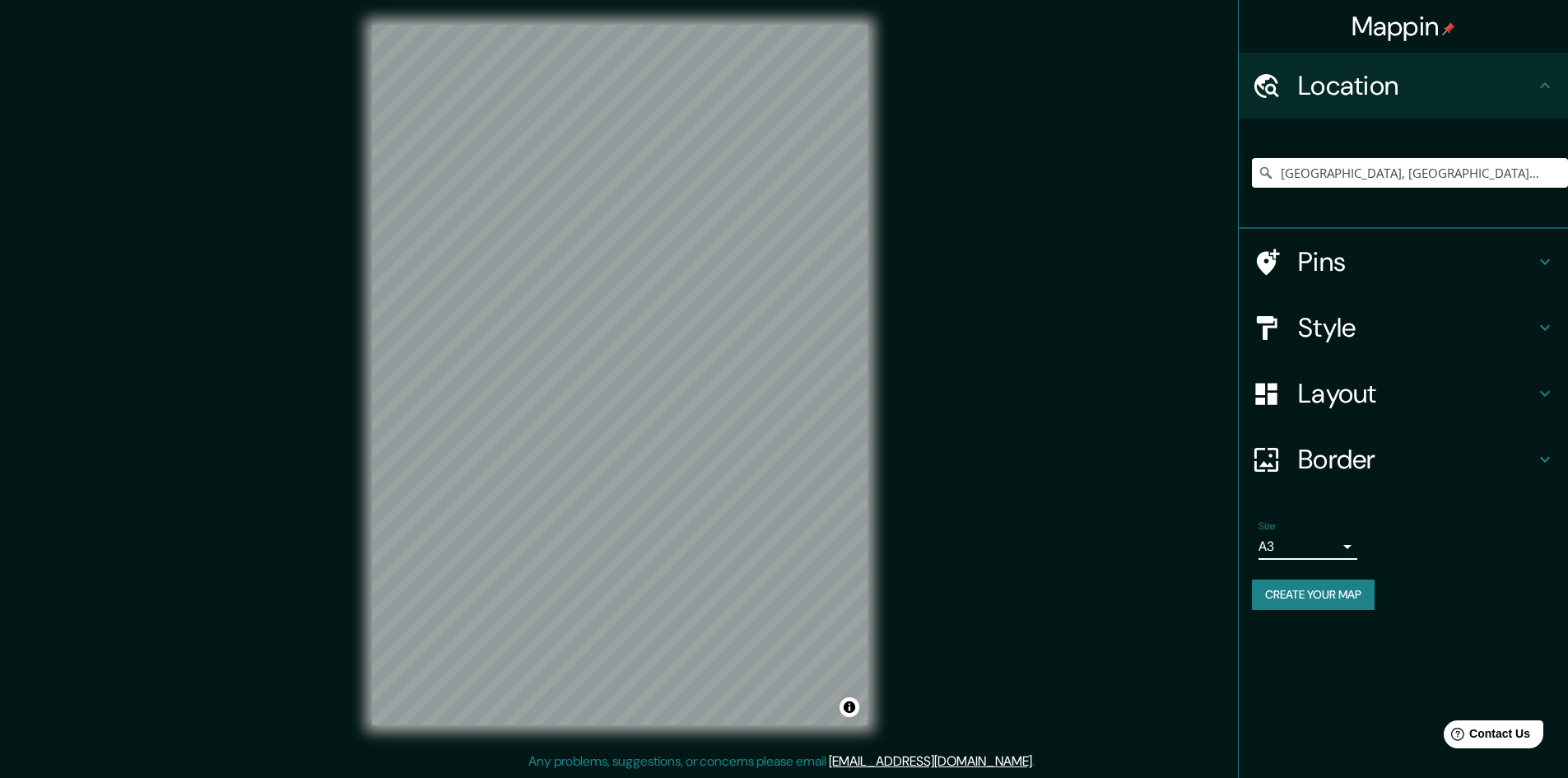
click at [1335, 599] on button "Create your map" at bounding box center [1312, 594] width 122 height 30
click at [1346, 654] on div "Mappin Location [GEOGRAPHIC_DATA], [GEOGRAPHIC_DATA], [GEOGRAPHIC_DATA] Pins St…" at bounding box center [1403, 389] width 330 height 778
click at [1307, 593] on button "Create your map" at bounding box center [1312, 594] width 122 height 30
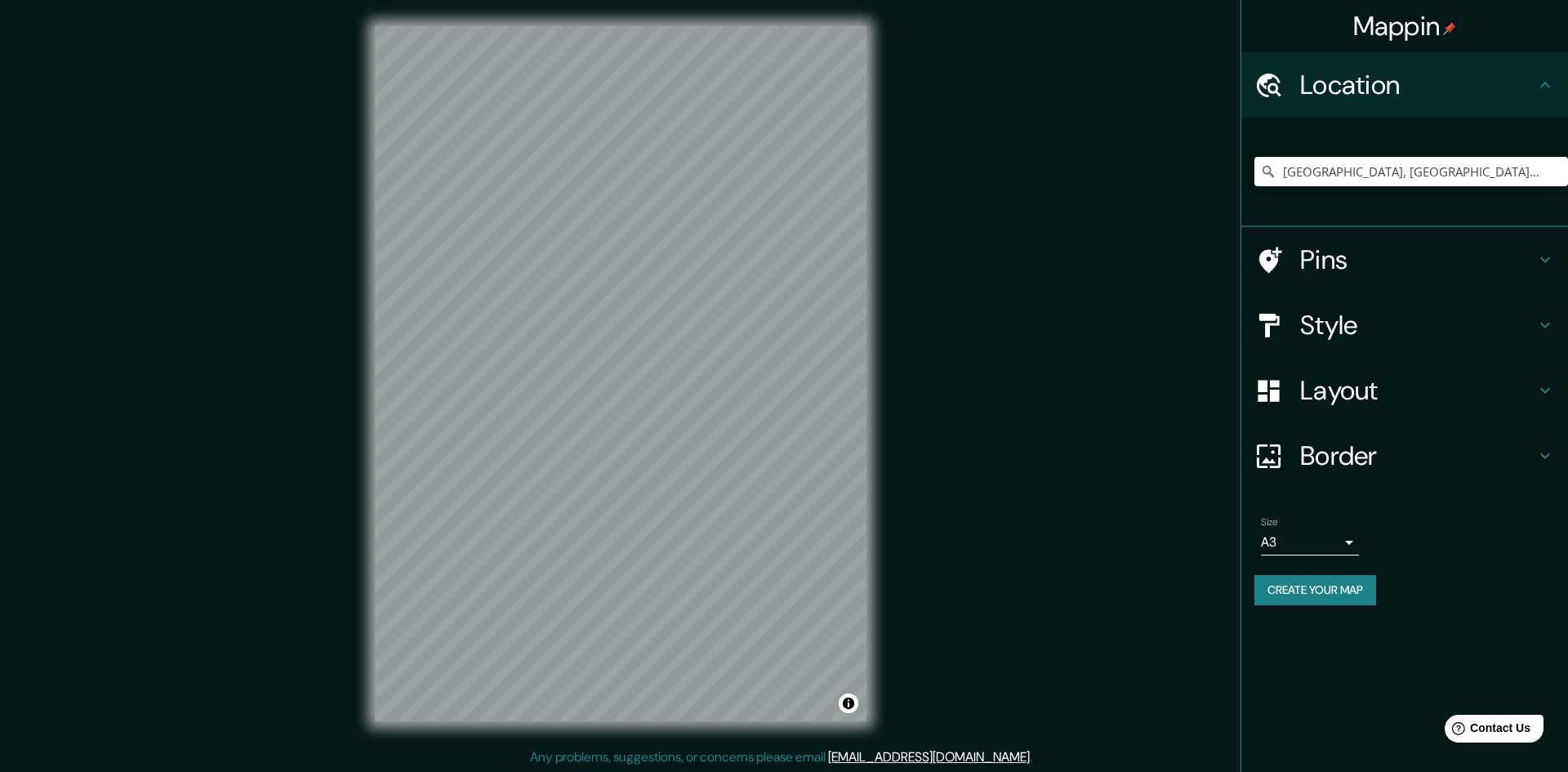
click at [1332, 553] on body "Mappin Location [GEOGRAPHIC_DATA], [GEOGRAPHIC_DATA], [GEOGRAPHIC_DATA] Pins St…" at bounding box center [784, 386] width 1568 height 772
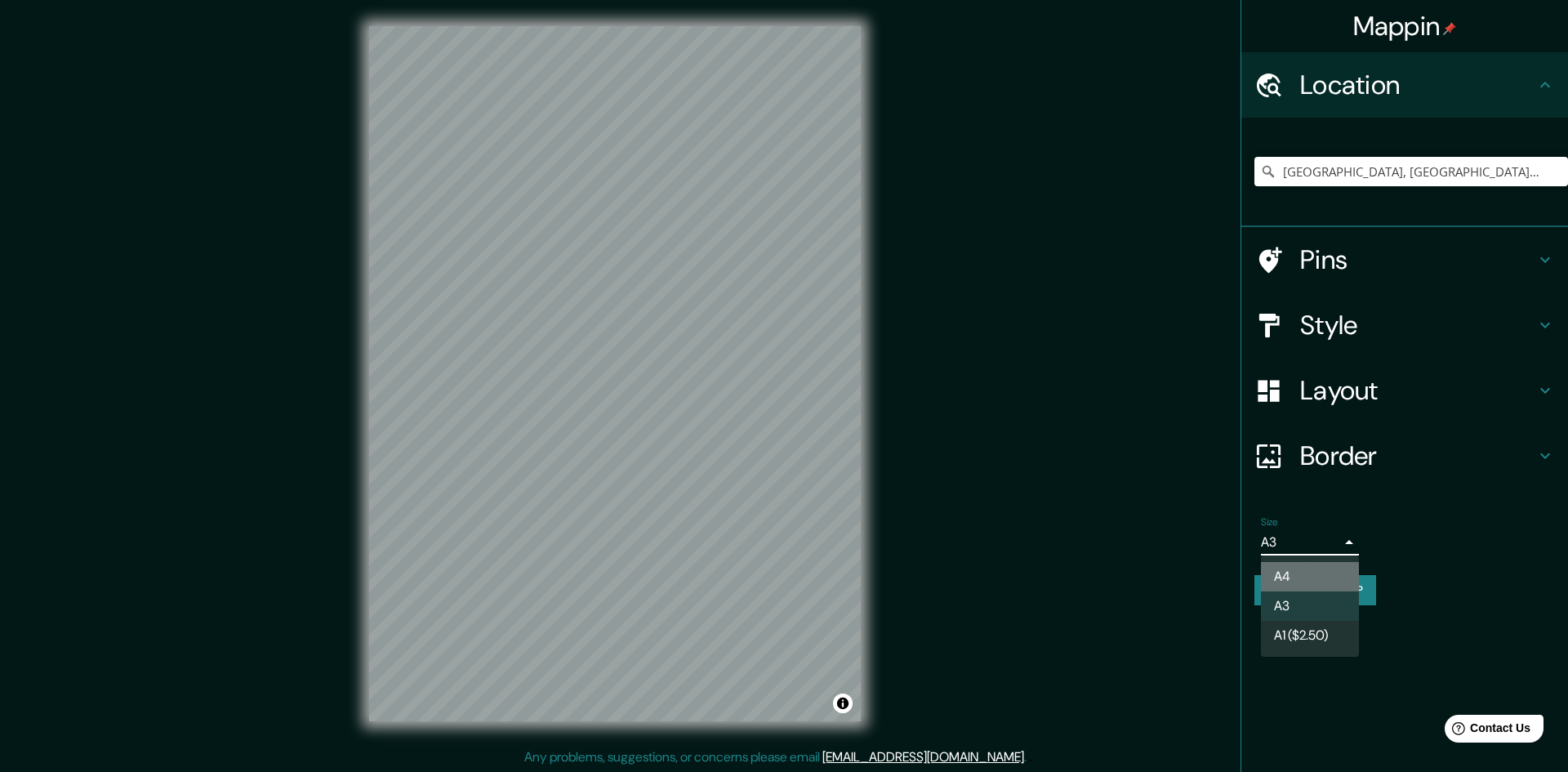
click at [1292, 585] on li "A4" at bounding box center [1310, 577] width 98 height 29
type input "single"
click at [1304, 534] on body "Mappin Location [GEOGRAPHIC_DATA], [GEOGRAPHIC_DATA], [GEOGRAPHIC_DATA] Pins St…" at bounding box center [784, 386] width 1568 height 772
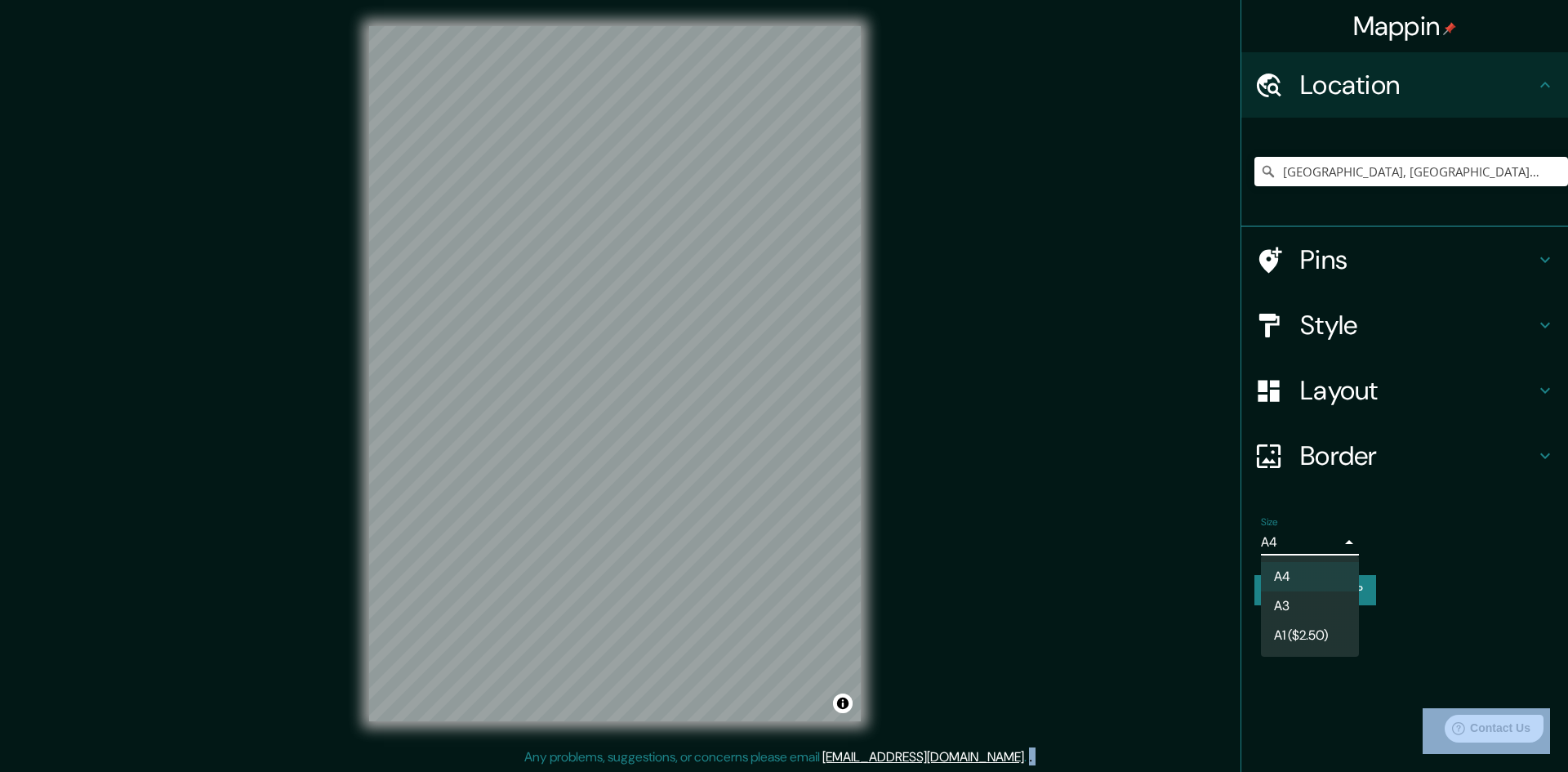
click at [1304, 534] on div at bounding box center [784, 386] width 1568 height 772
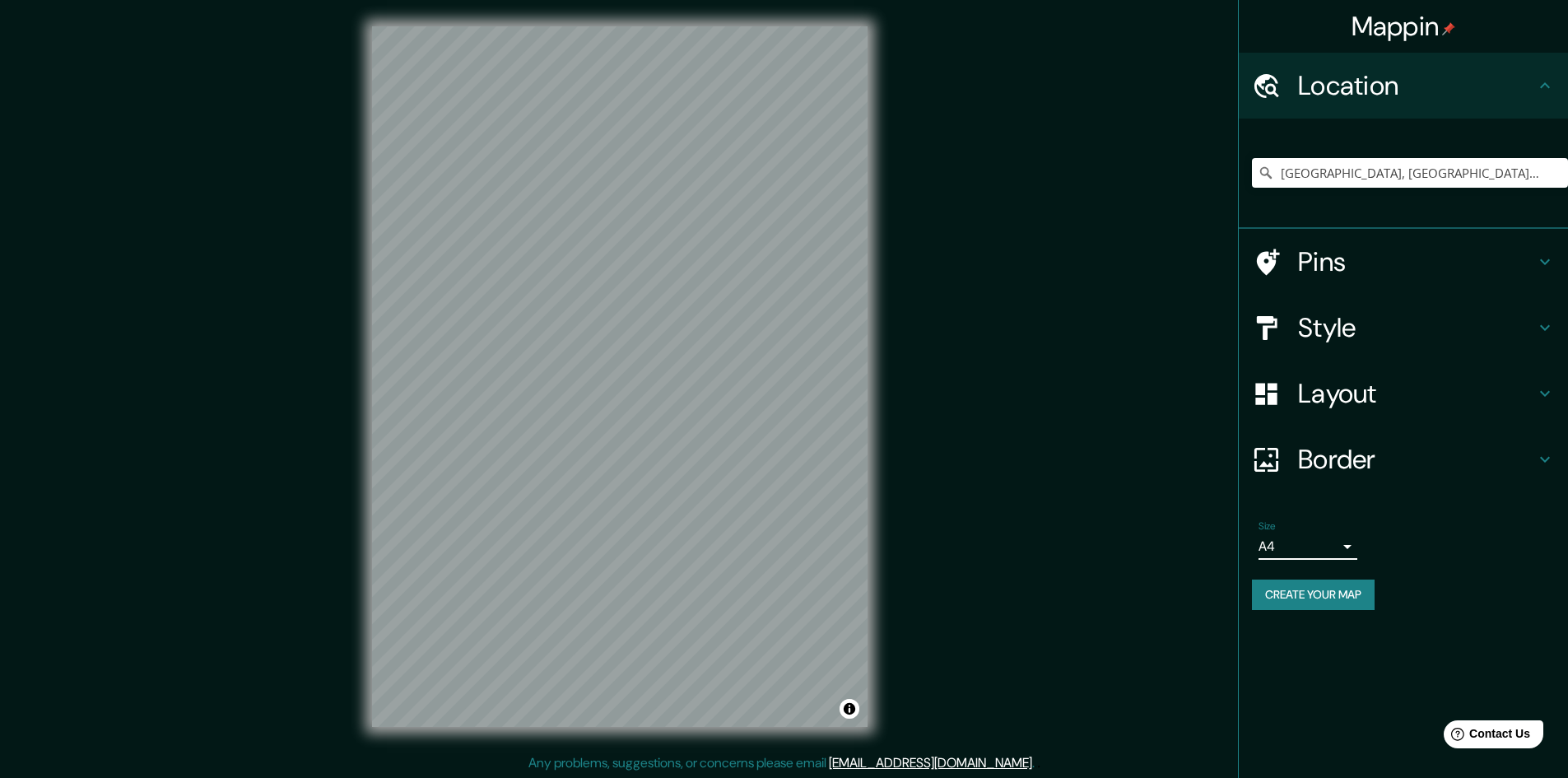
click at [1425, 681] on div "Mappin Location [GEOGRAPHIC_DATA], [GEOGRAPHIC_DATA], [GEOGRAPHIC_DATA] Pins St…" at bounding box center [1403, 389] width 330 height 778
click at [1326, 598] on button "Create your map" at bounding box center [1312, 594] width 122 height 30
click at [1444, 27] on img at bounding box center [1449, 29] width 13 height 13
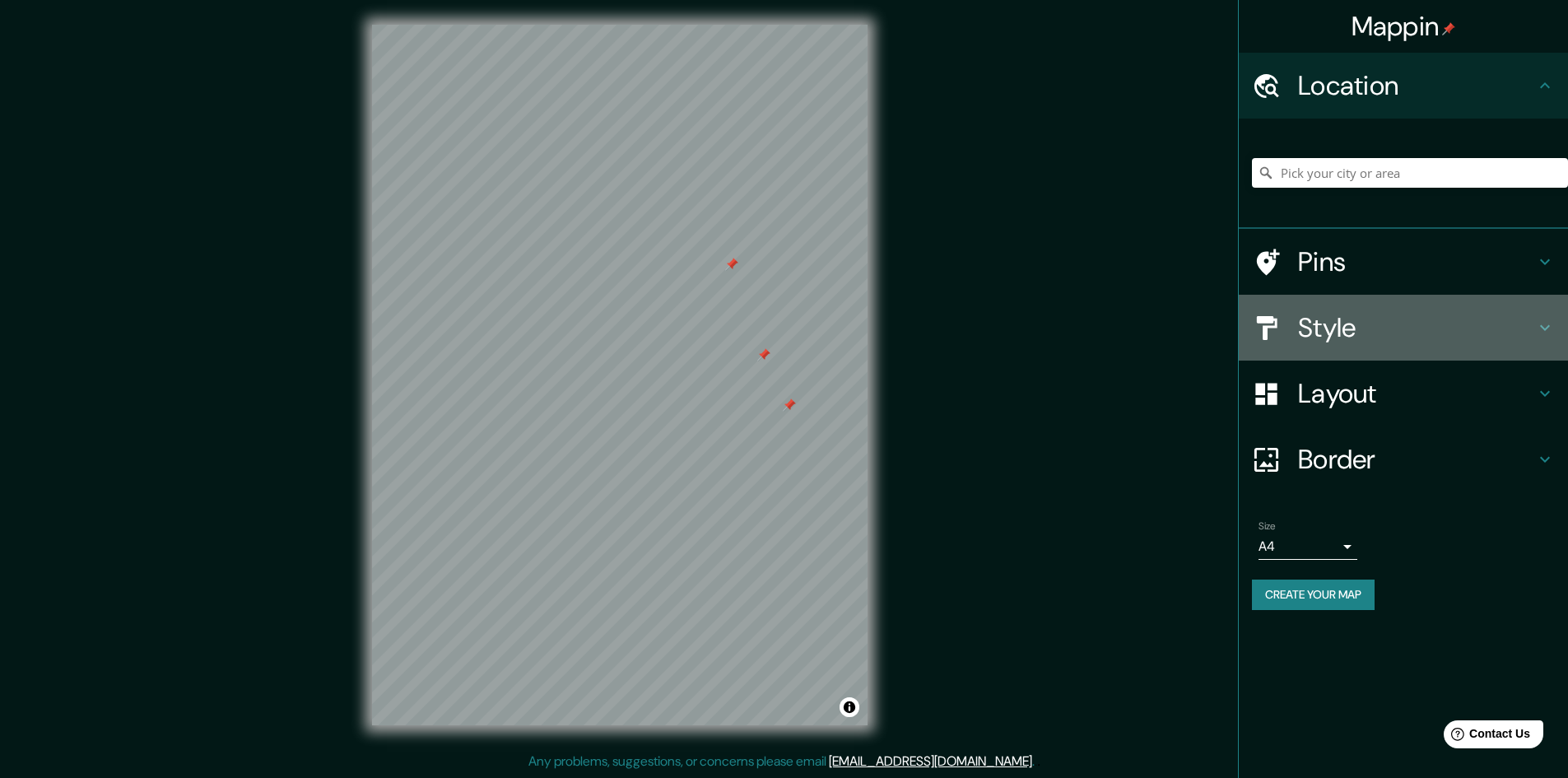
click at [1361, 313] on h4 "Style" at bounding box center [1416, 328] width 237 height 33
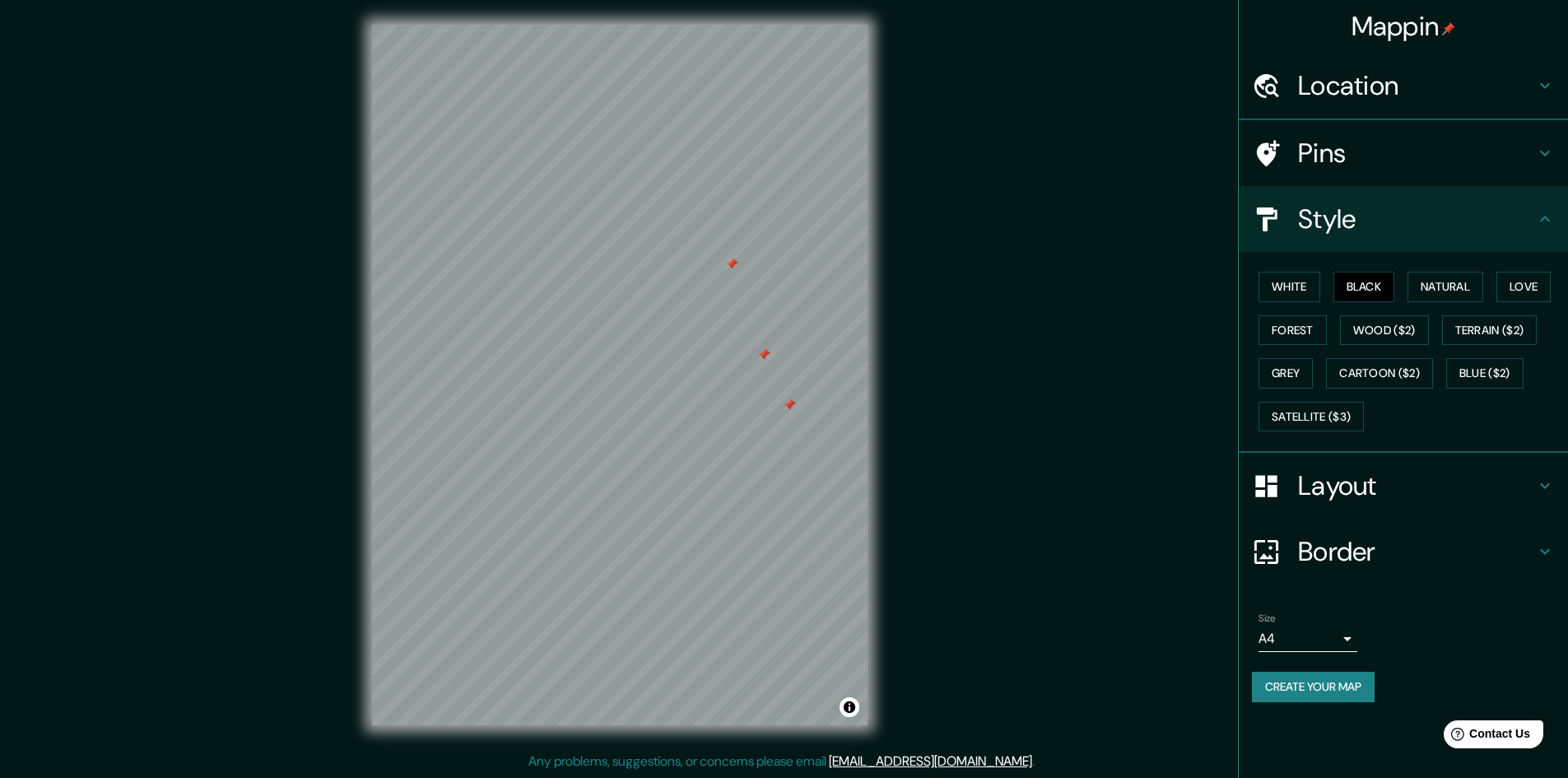
click at [1329, 450] on div "White Black Natural Love Forest Wood ($2) Terrain ($2) Grey Cartoon ($2) Blue (…" at bounding box center [1403, 352] width 329 height 201
click at [1330, 500] on h4 "Layout" at bounding box center [1416, 486] width 237 height 33
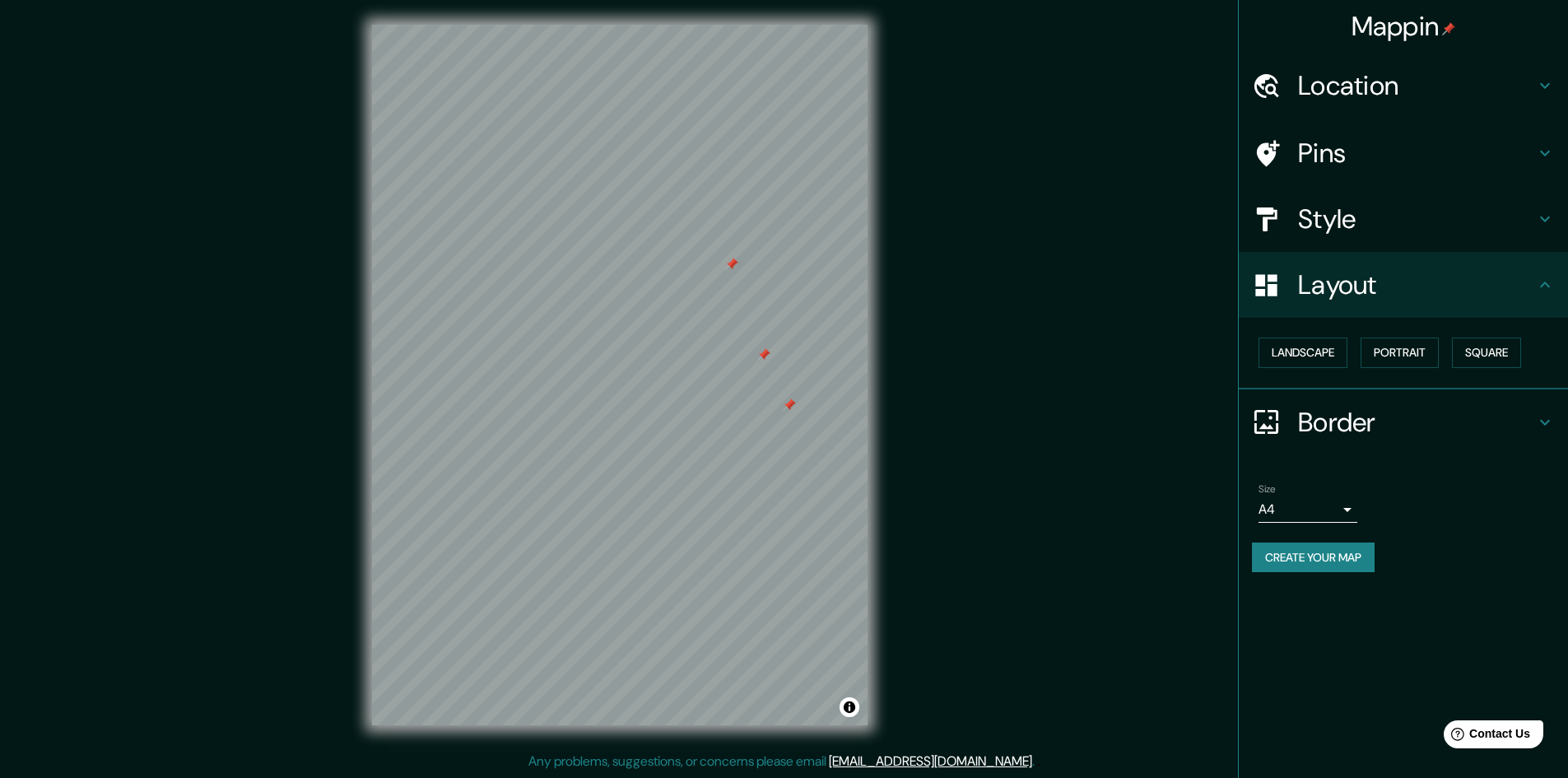
click at [1324, 438] on h4 "Border" at bounding box center [1416, 422] width 237 height 33
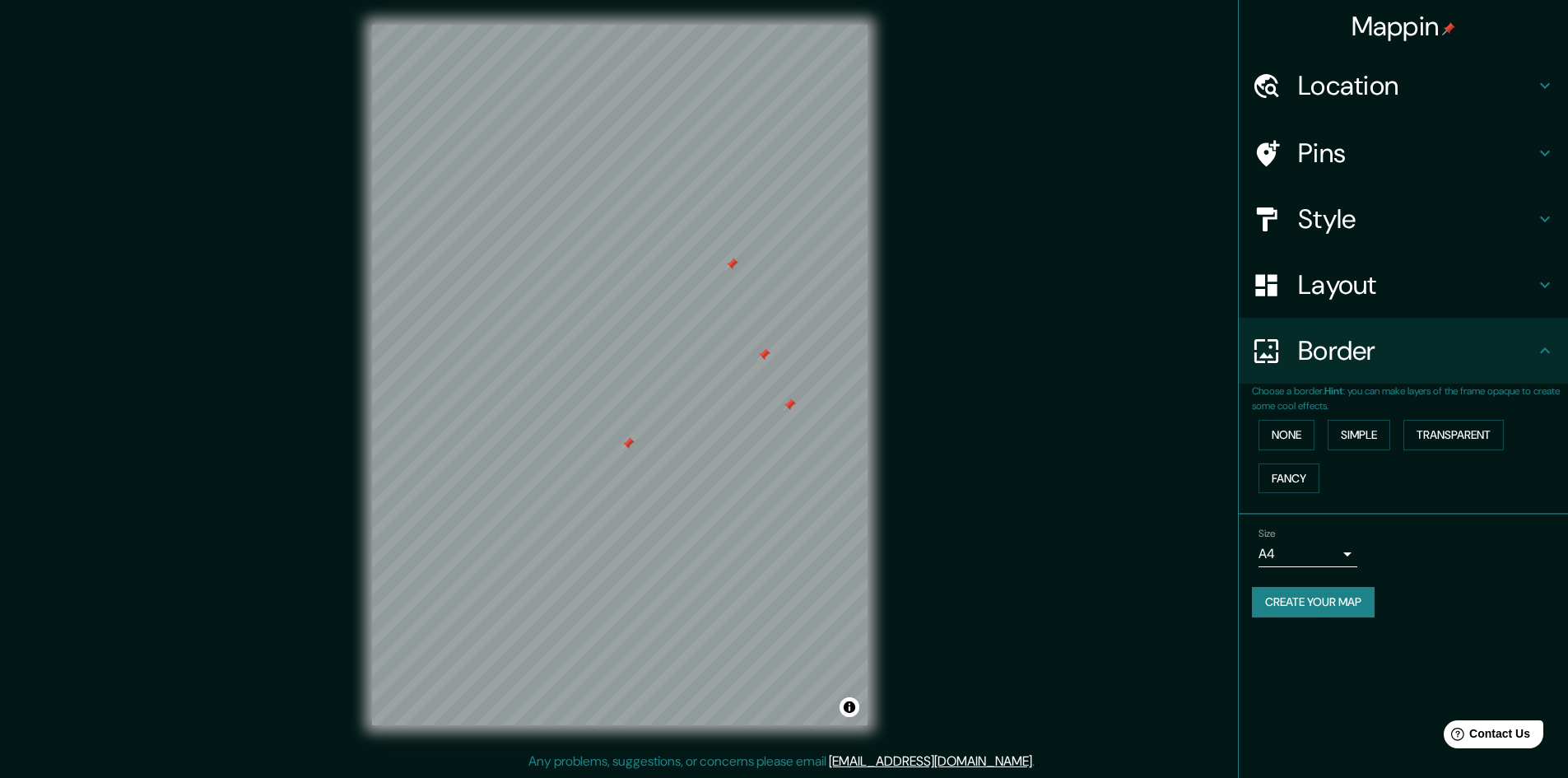
click at [1308, 599] on button "Create your map" at bounding box center [1312, 602] width 122 height 30
click at [1308, 600] on div "Create your map" at bounding box center [1403, 602] width 303 height 30
drag, startPoint x: 1308, startPoint y: 600, endPoint x: 1108, endPoint y: 634, distance: 202.9
click at [1127, 682] on div "Mappin Location Pins Style Layout Border Choose a border. Hint : you can make l…" at bounding box center [784, 388] width 1568 height 780
